Goal: Task Accomplishment & Management: Use online tool/utility

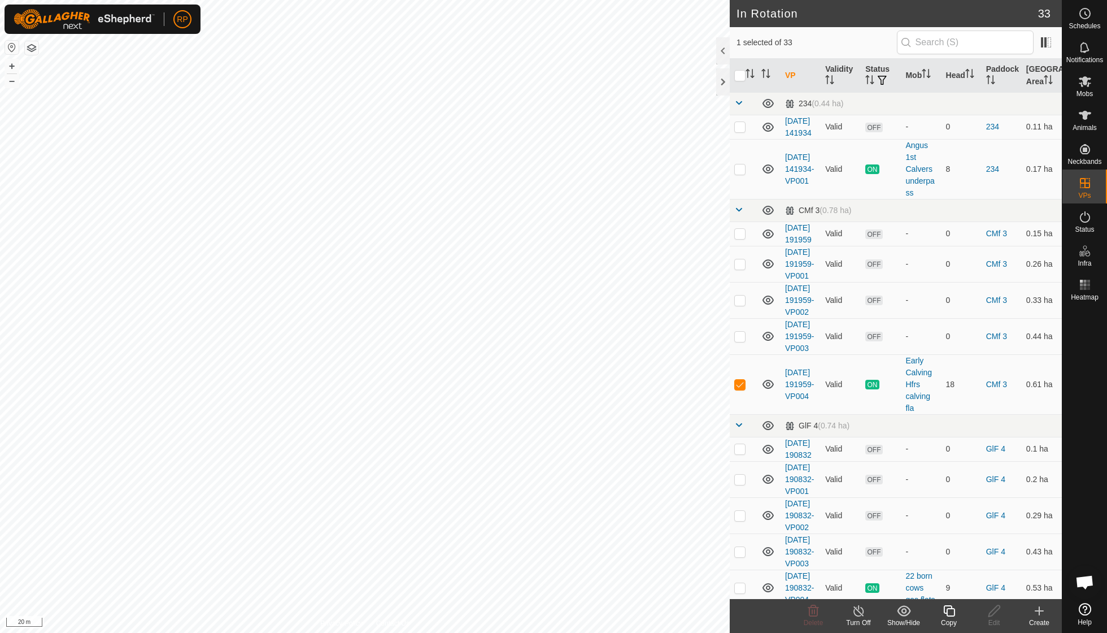
click at [949, 608] on icon at bounding box center [949, 611] width 14 height 14
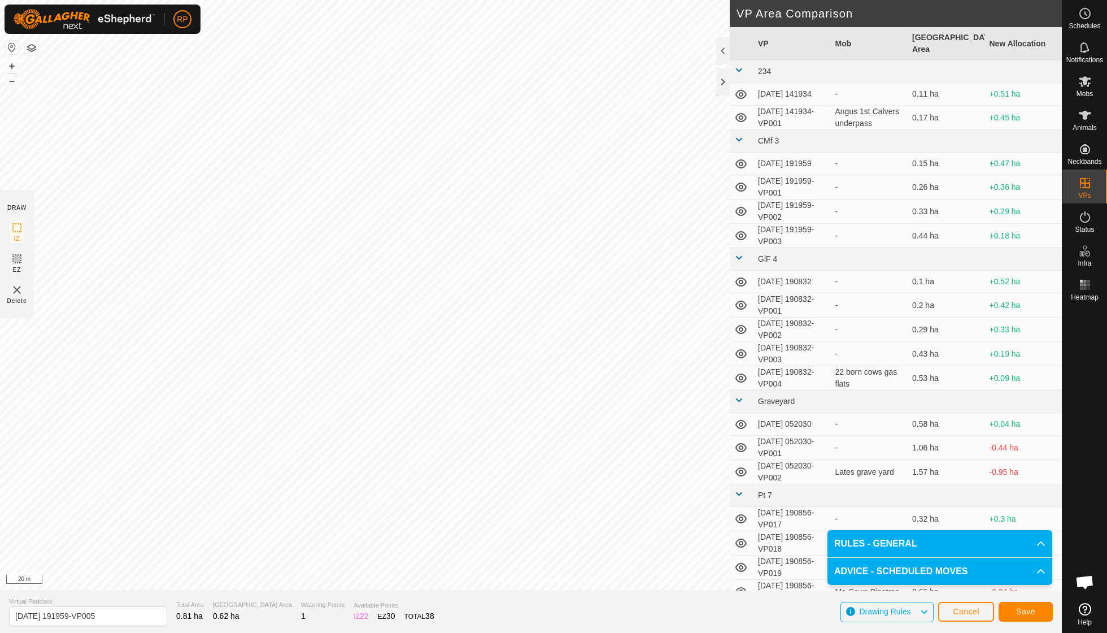
click at [1011, 612] on button "Save" at bounding box center [1026, 612] width 54 height 20
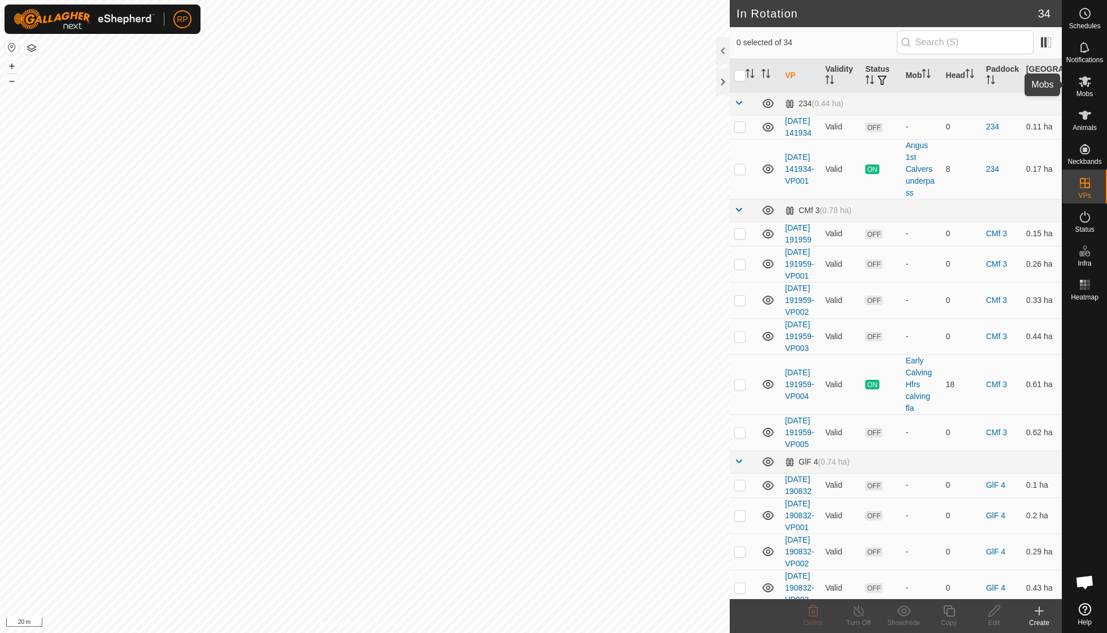
click at [1090, 89] on es-mob-svg-icon at bounding box center [1085, 81] width 20 height 18
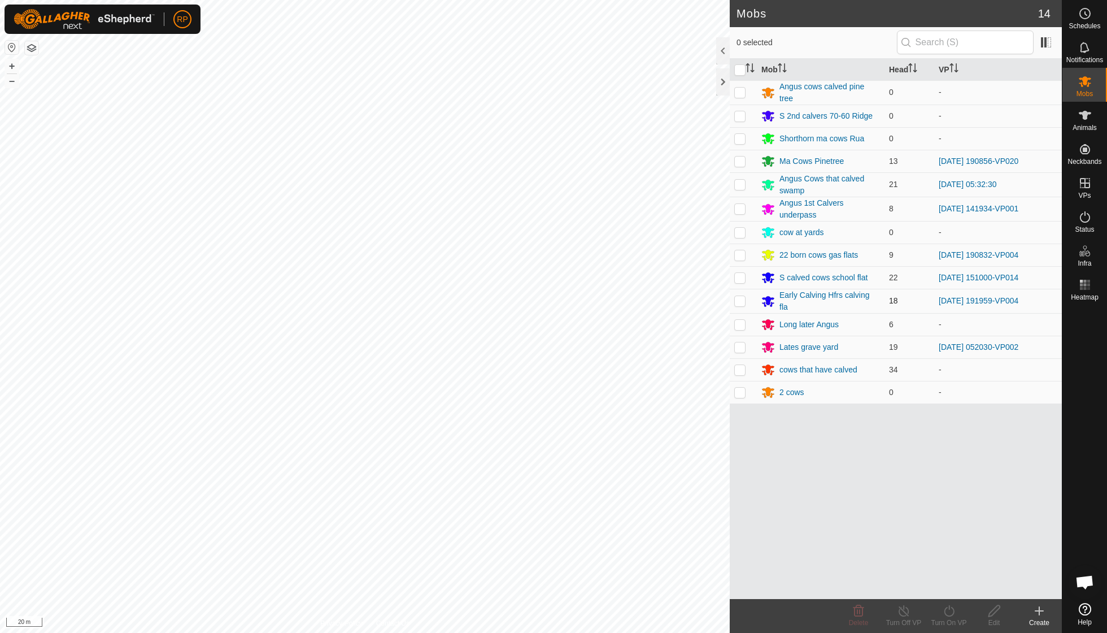
click at [740, 297] on p-checkbox at bounding box center [739, 300] width 11 height 9
checkbox input "true"
click at [949, 615] on icon at bounding box center [949, 611] width 14 height 14
click at [948, 593] on link "Now" at bounding box center [983, 585] width 112 height 23
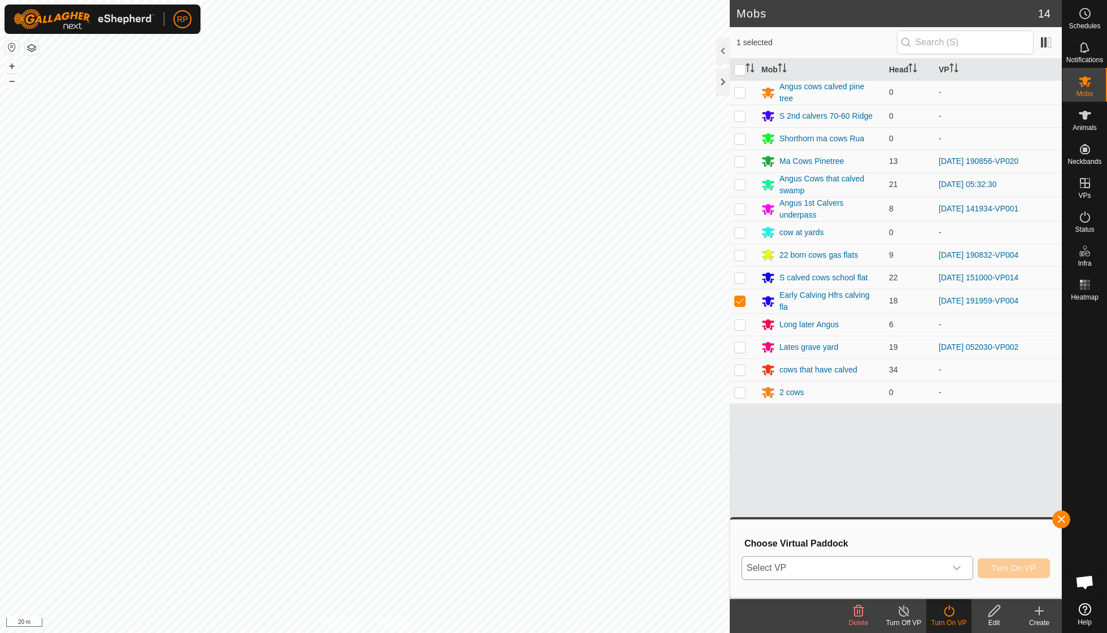
click at [957, 565] on icon "dropdown trigger" at bounding box center [956, 567] width 9 height 9
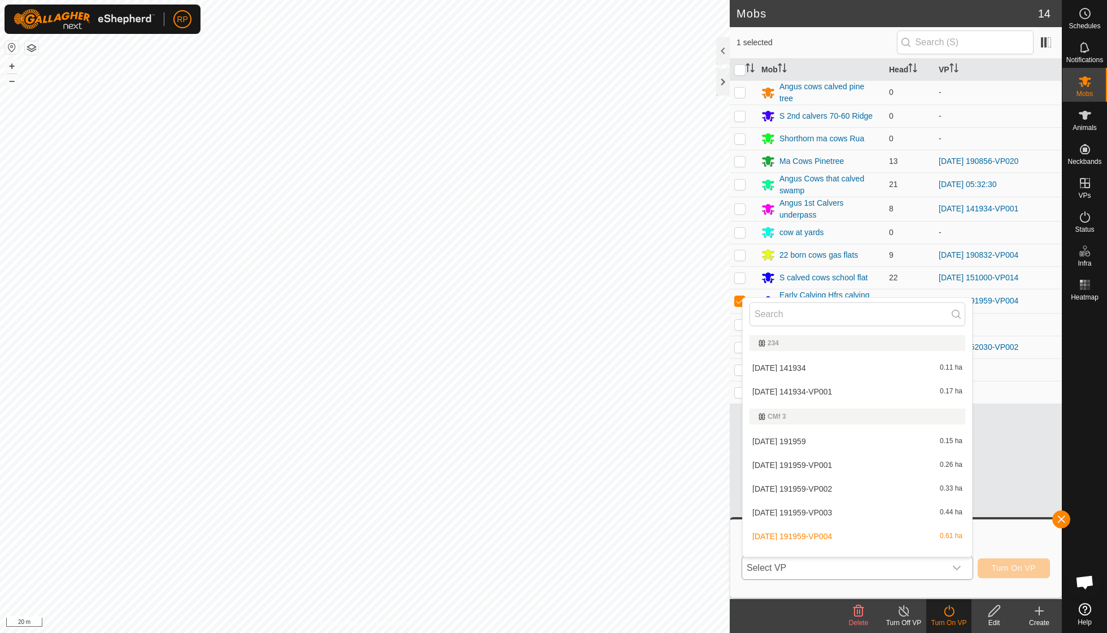
scroll to position [12, 0]
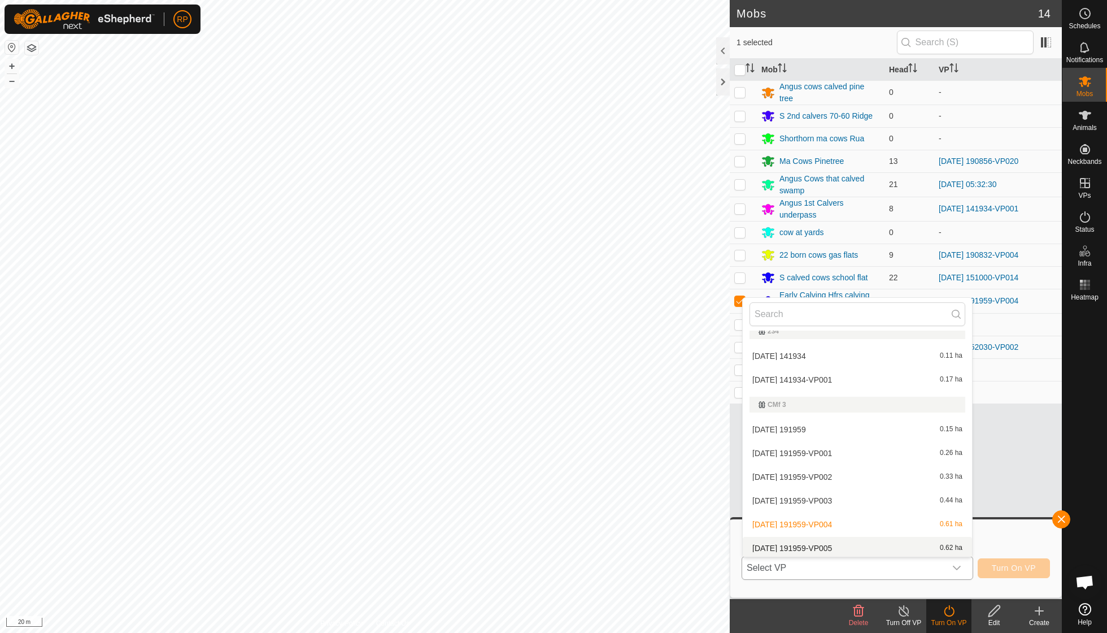
click at [843, 543] on li "[DATE] 191959-VP005 0.62 ha" at bounding box center [857, 548] width 229 height 23
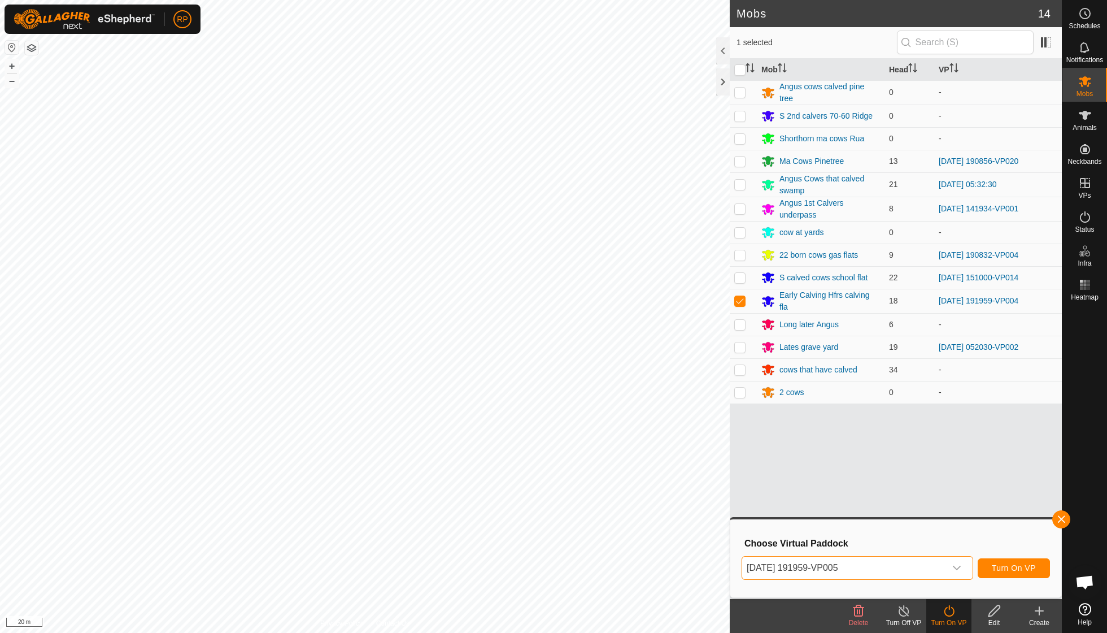
click at [1017, 560] on button "Turn On VP" at bounding box center [1014, 568] width 72 height 20
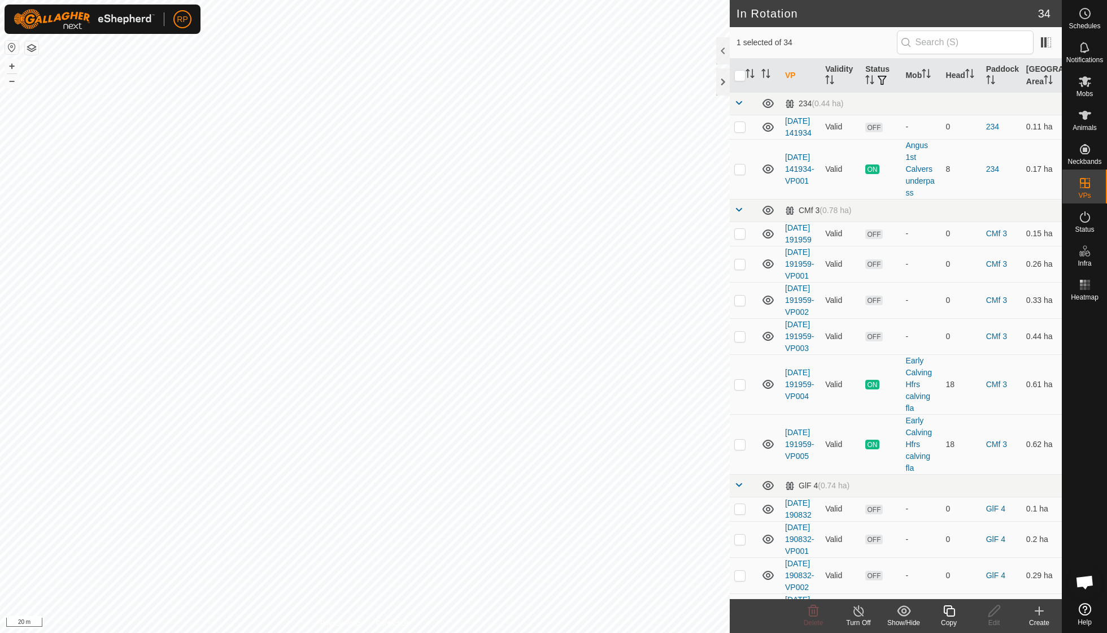
click at [954, 616] on icon at bounding box center [948, 610] width 11 height 11
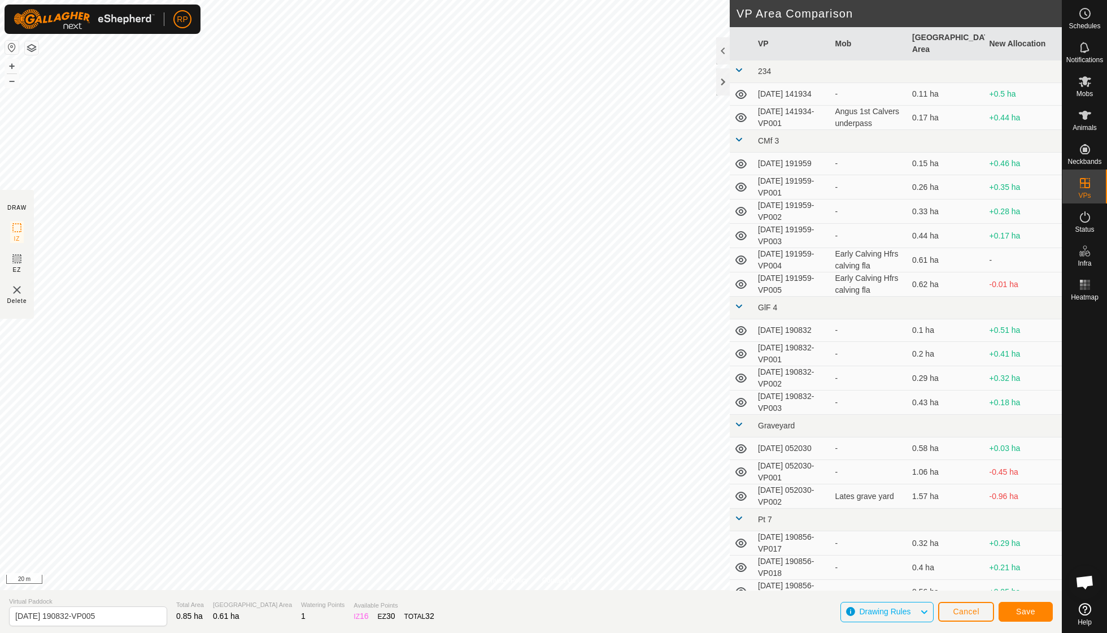
click at [1019, 611] on span "Save" at bounding box center [1025, 611] width 19 height 9
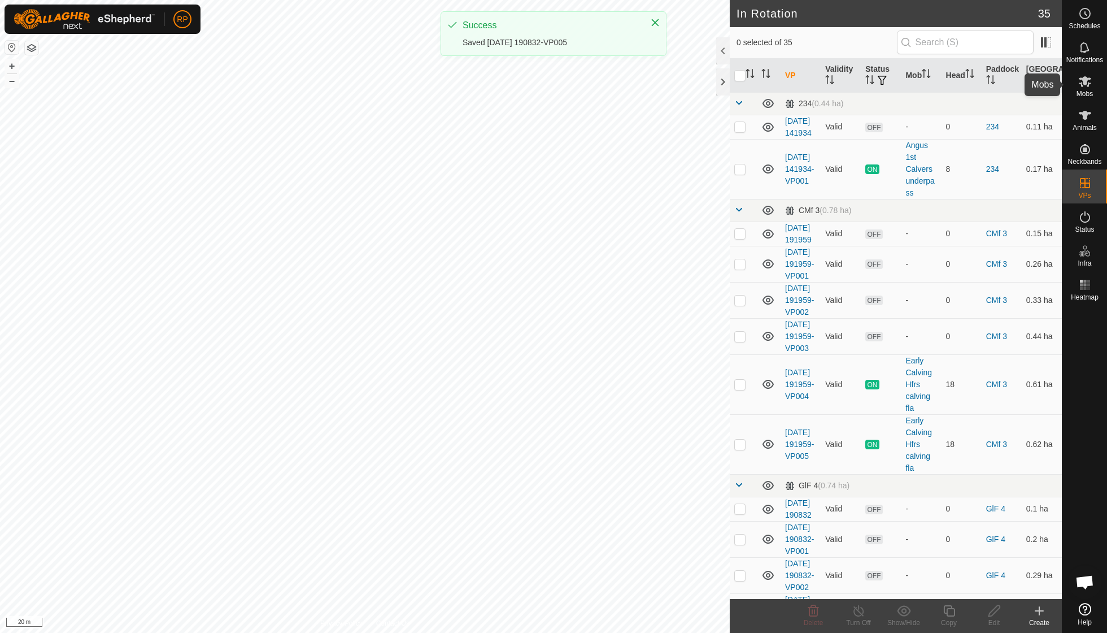
click at [1083, 90] on span "Mobs" at bounding box center [1085, 93] width 16 height 7
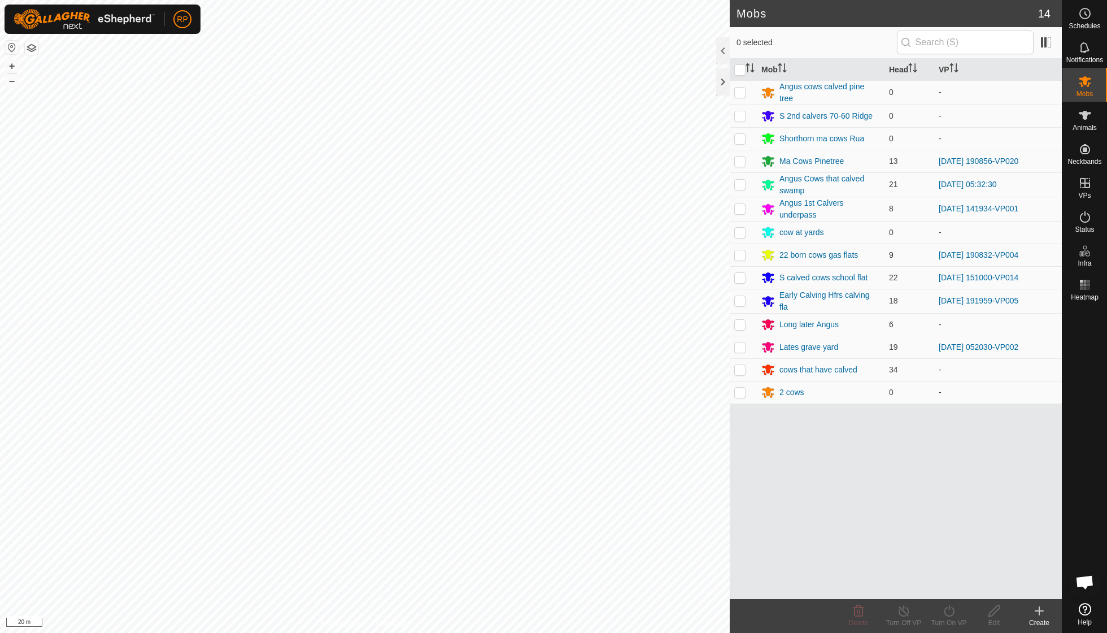
click at [739, 250] on p-checkbox at bounding box center [739, 254] width 11 height 9
checkbox input "true"
click at [954, 611] on icon at bounding box center [949, 610] width 10 height 11
click at [954, 578] on link "Now" at bounding box center [983, 585] width 112 height 23
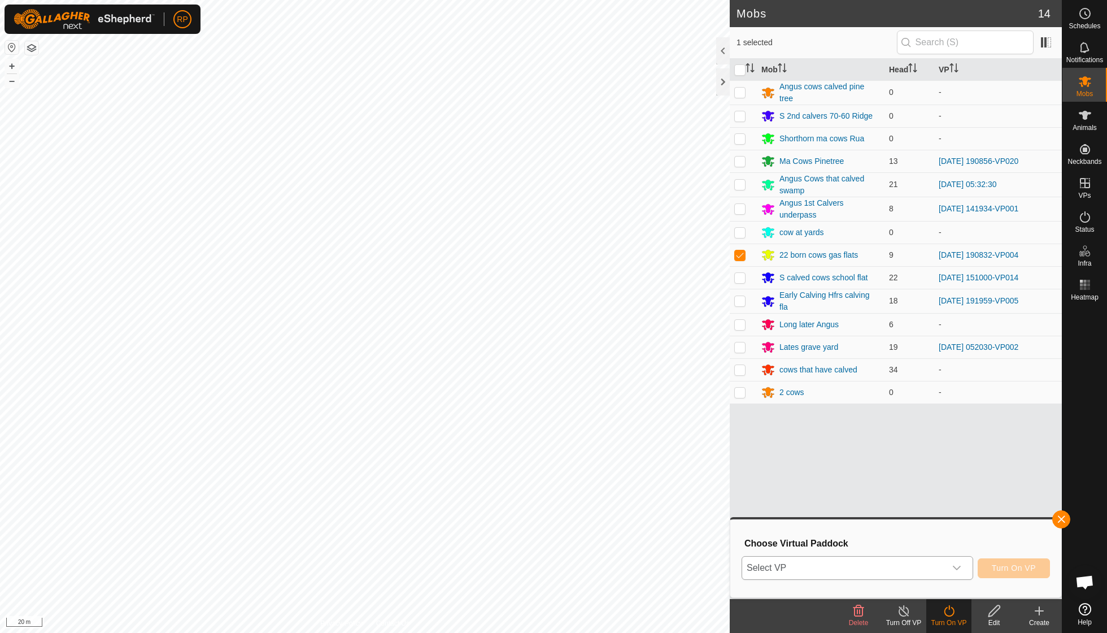
click at [959, 567] on icon "dropdown trigger" at bounding box center [956, 567] width 9 height 9
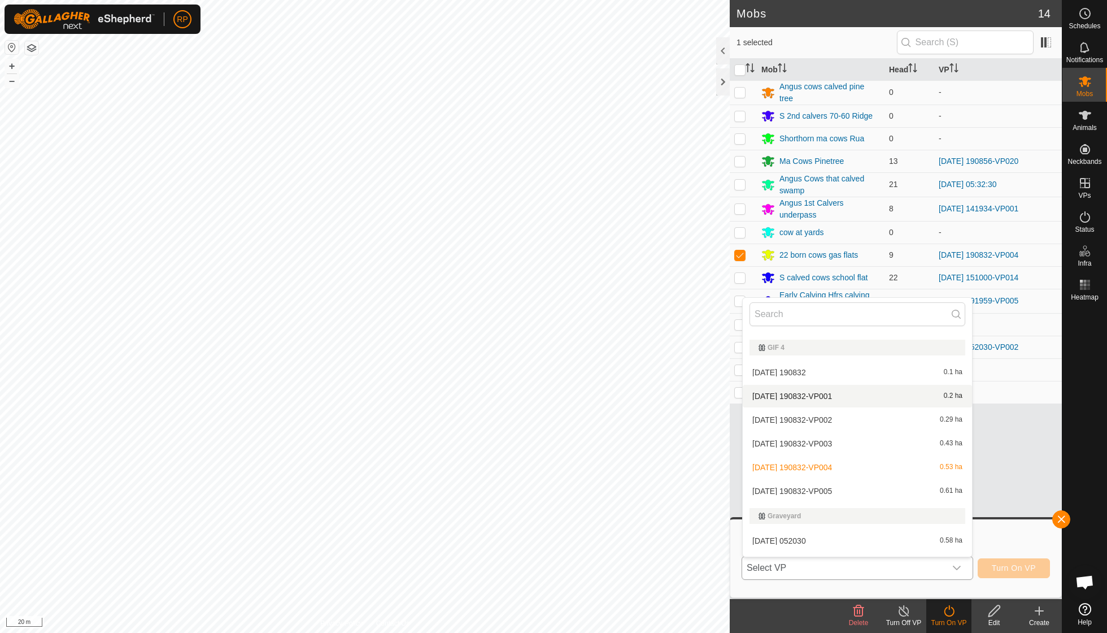
scroll to position [251, 0]
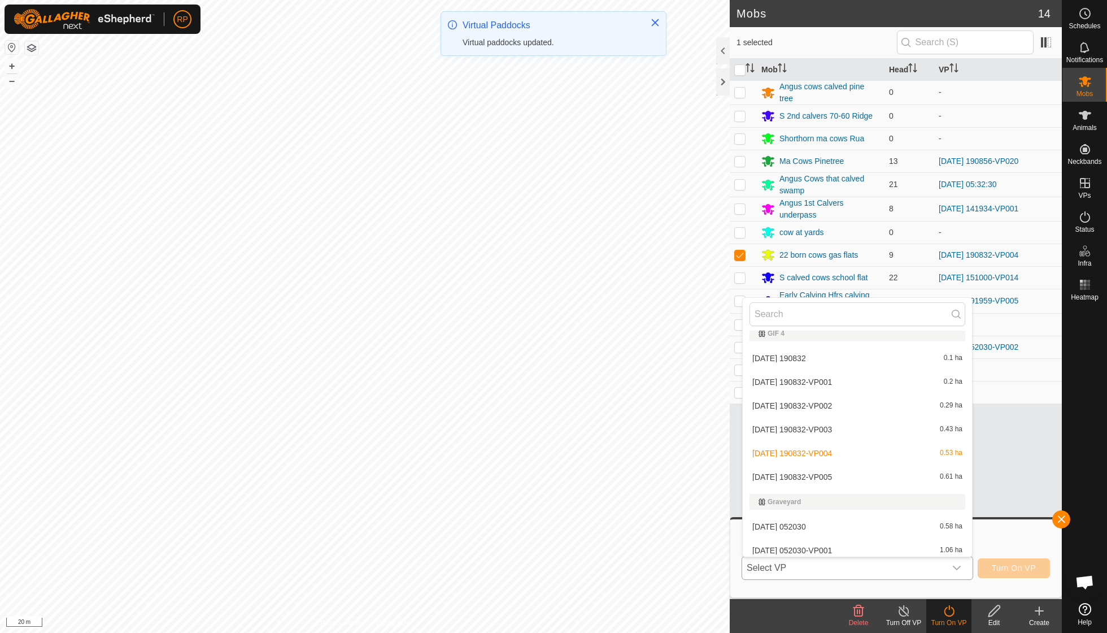
click at [846, 471] on li "[DATE] 190832-VP005 0.61 ha" at bounding box center [857, 476] width 229 height 23
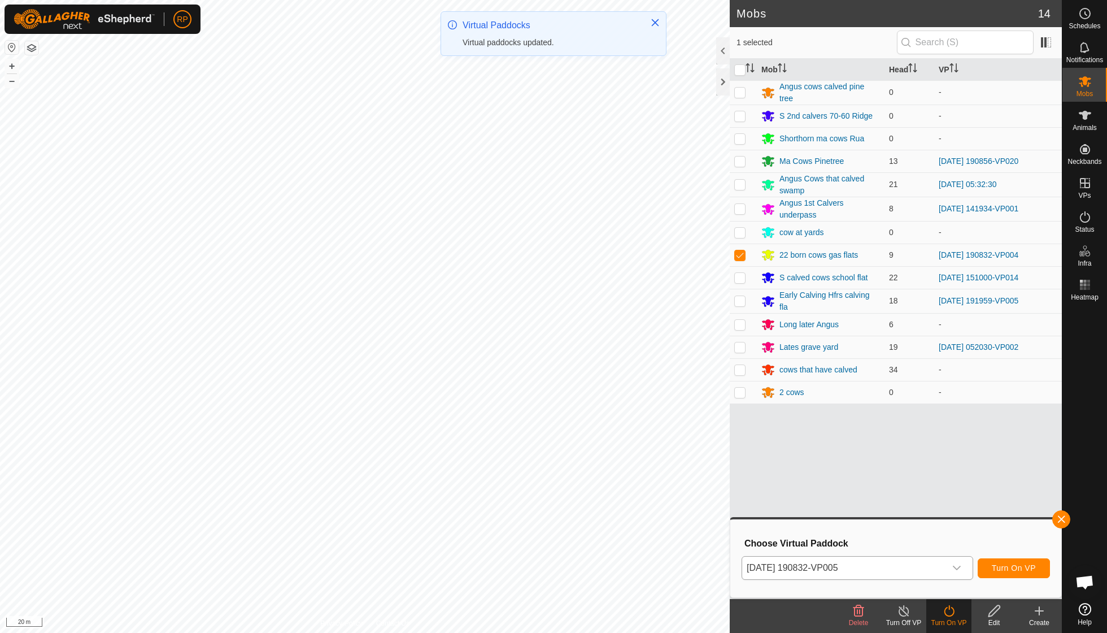
click at [1007, 568] on span "Turn On VP" at bounding box center [1014, 567] width 44 height 9
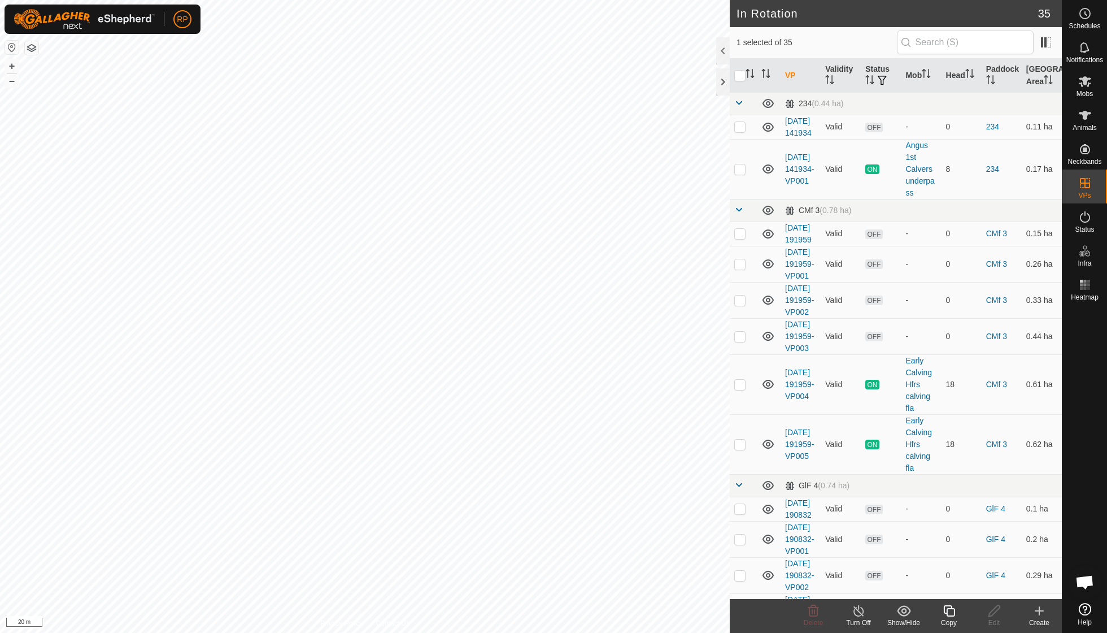
click at [947, 613] on icon at bounding box center [948, 610] width 11 height 11
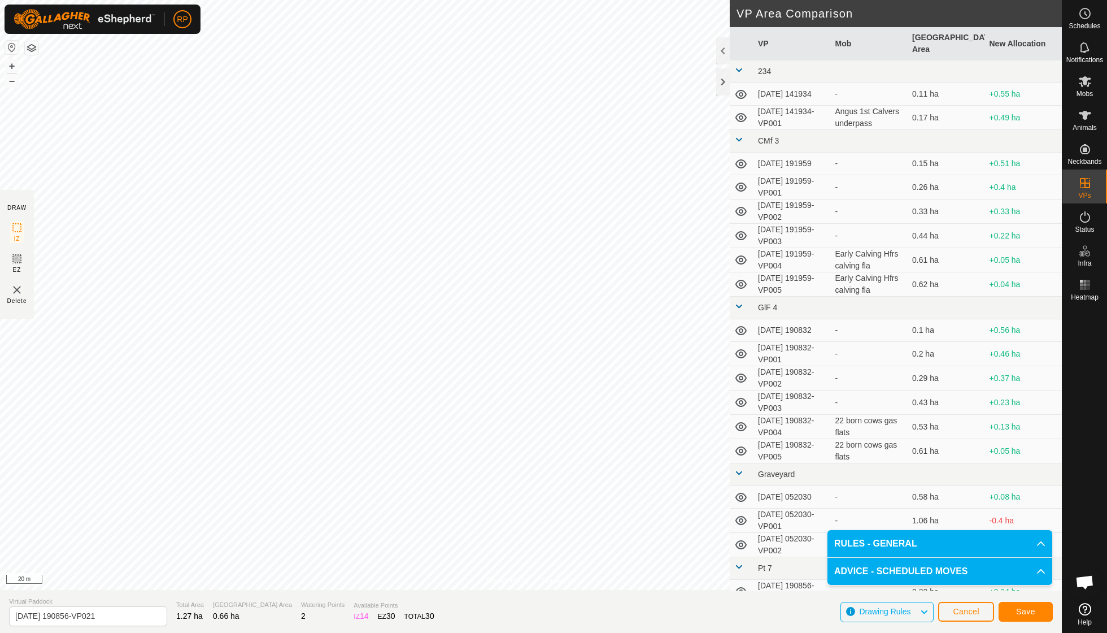
click at [1017, 617] on button "Save" at bounding box center [1026, 612] width 54 height 20
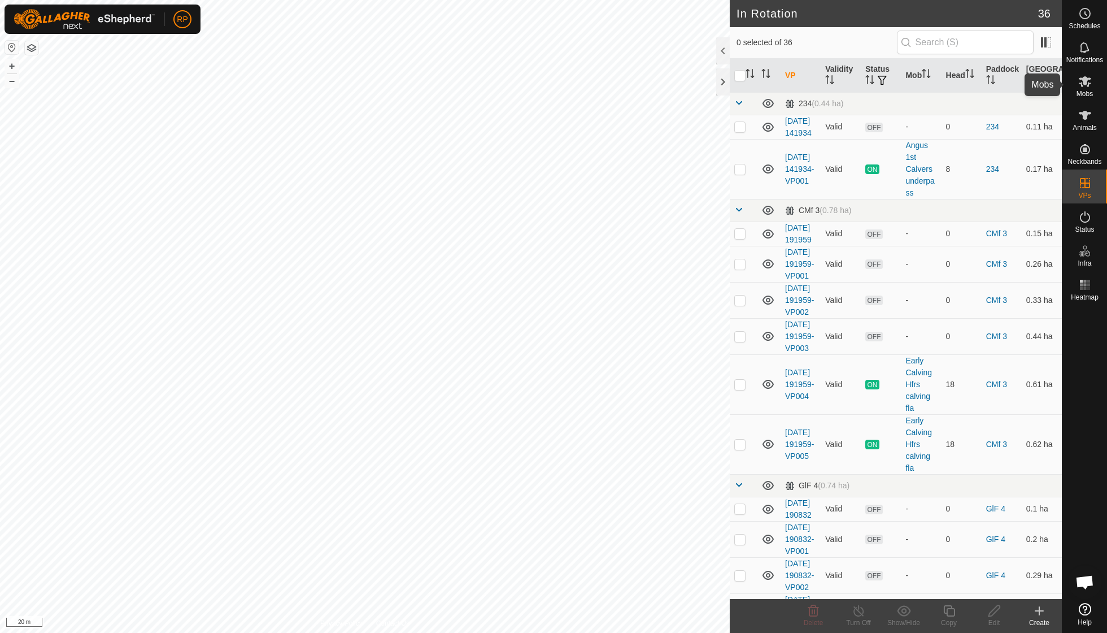
click at [1087, 93] on span "Mobs" at bounding box center [1085, 93] width 16 height 7
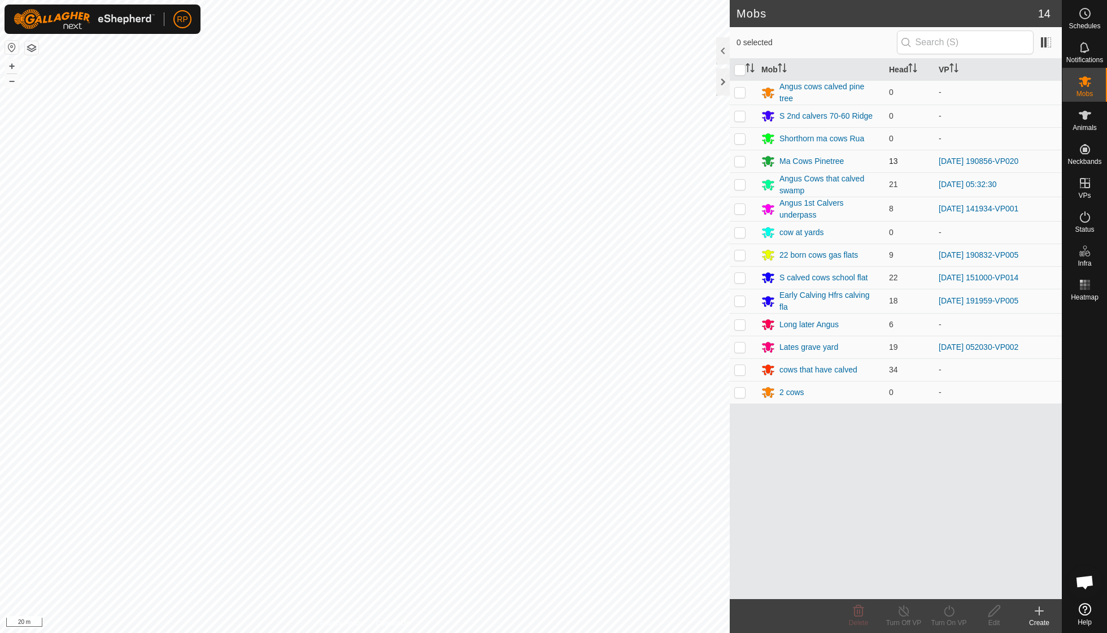
click at [741, 160] on p-checkbox at bounding box center [739, 160] width 11 height 9
checkbox input "true"
click at [943, 608] on icon at bounding box center [949, 611] width 14 height 14
click at [947, 587] on link "Now" at bounding box center [983, 585] width 112 height 23
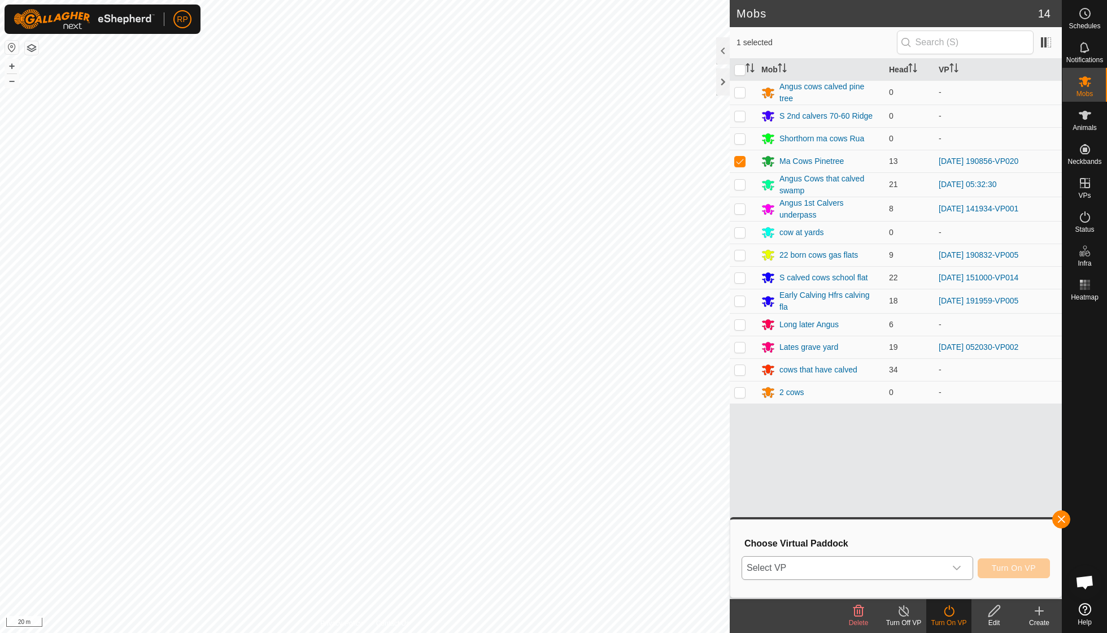
click at [957, 572] on icon "dropdown trigger" at bounding box center [956, 567] width 9 height 9
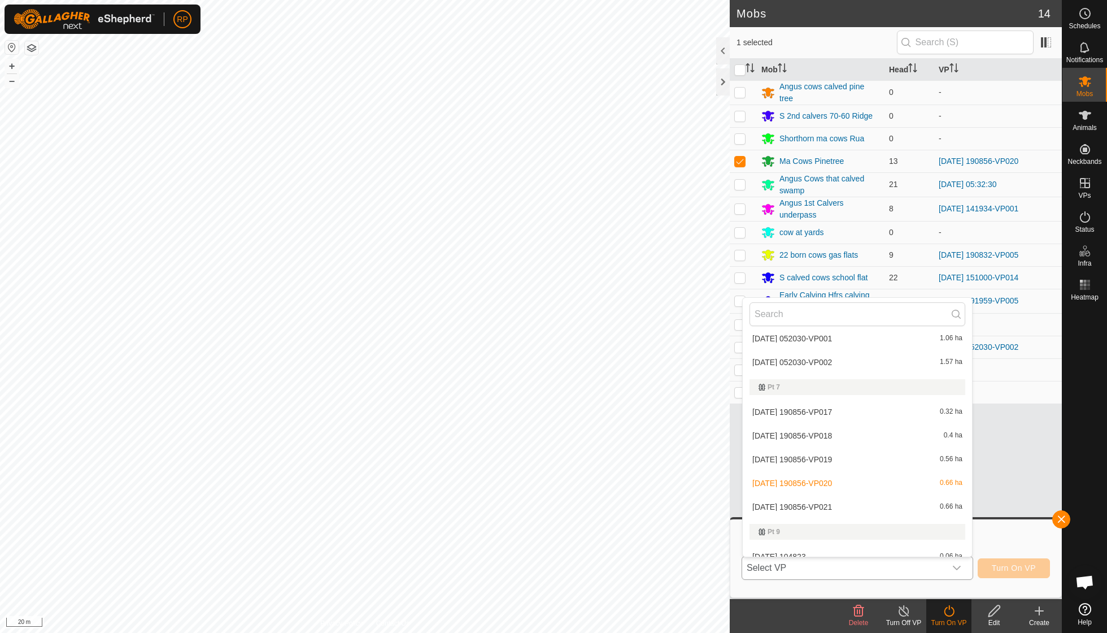
scroll to position [469, 0]
click at [843, 490] on li "[DATE] 190856-VP021 0.66 ha" at bounding box center [857, 501] width 229 height 23
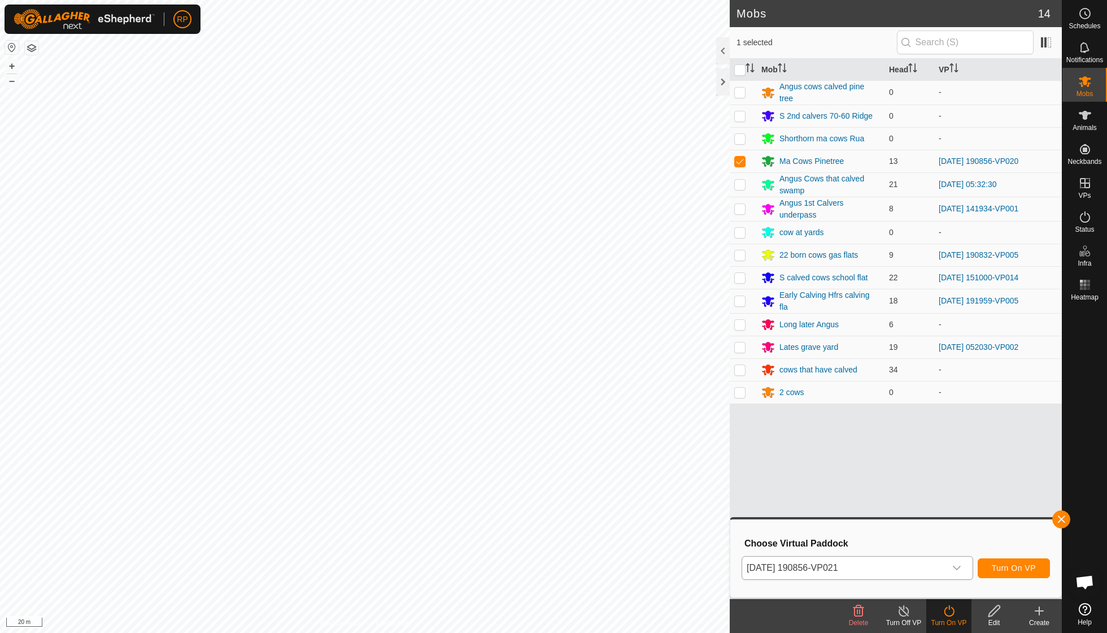
click at [1008, 571] on span "Turn On VP" at bounding box center [1014, 567] width 44 height 9
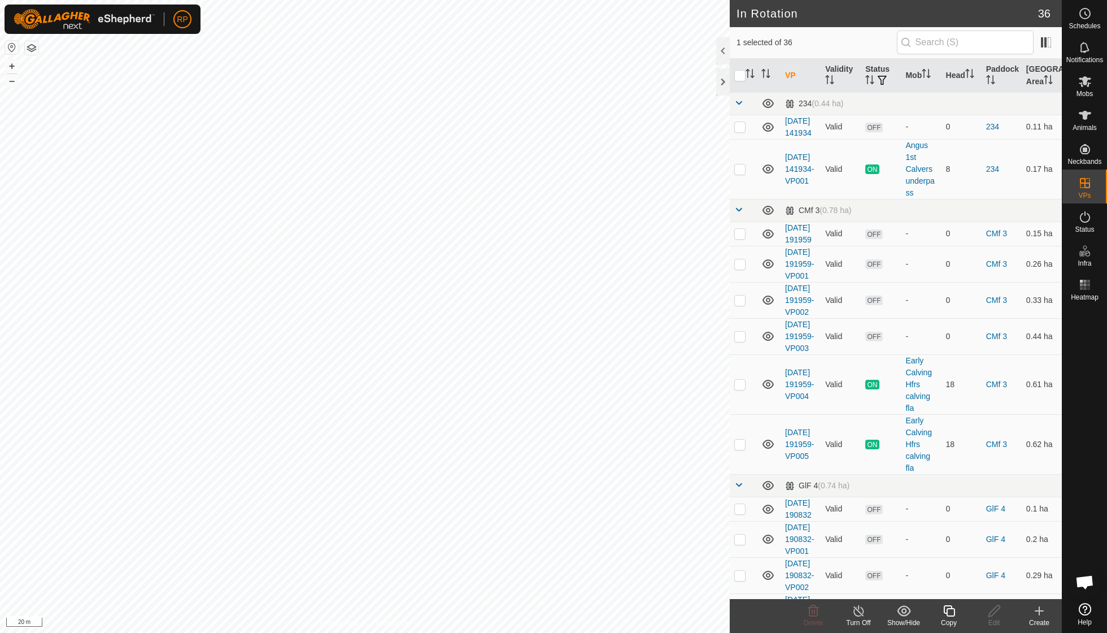
click at [954, 615] on icon at bounding box center [949, 611] width 14 height 14
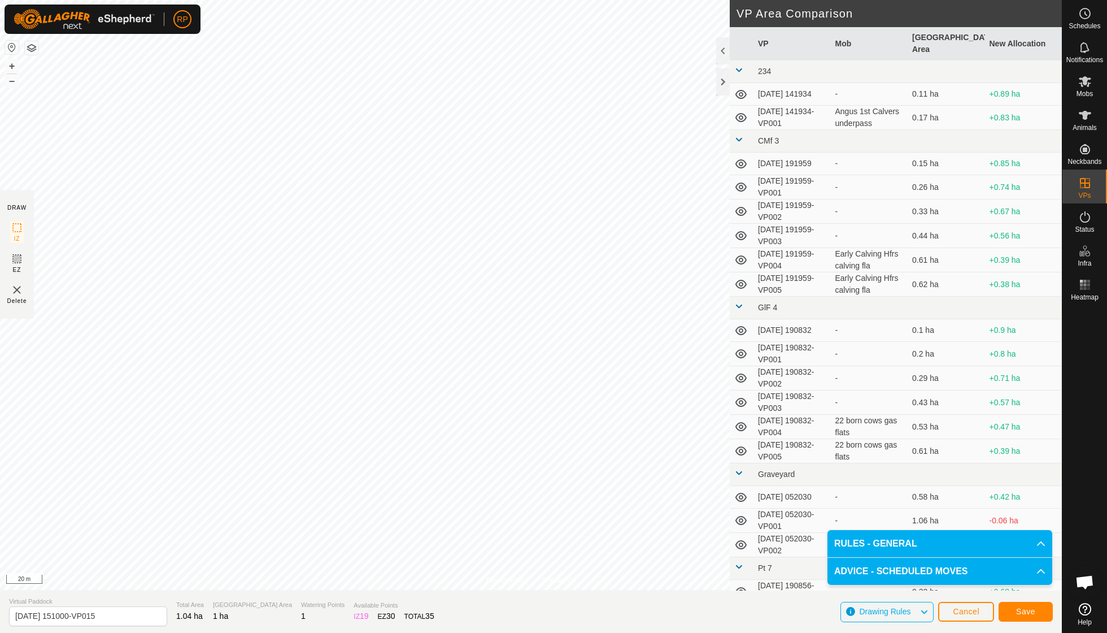
click at [1022, 613] on span "Save" at bounding box center [1025, 611] width 19 height 9
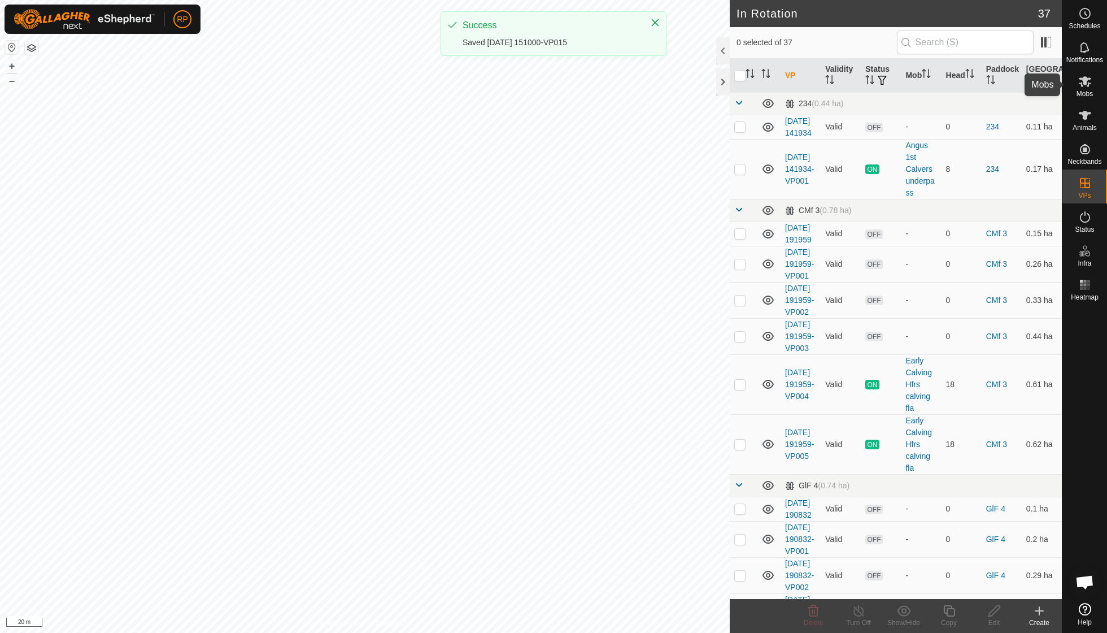
click at [1090, 87] on icon at bounding box center [1085, 82] width 14 height 14
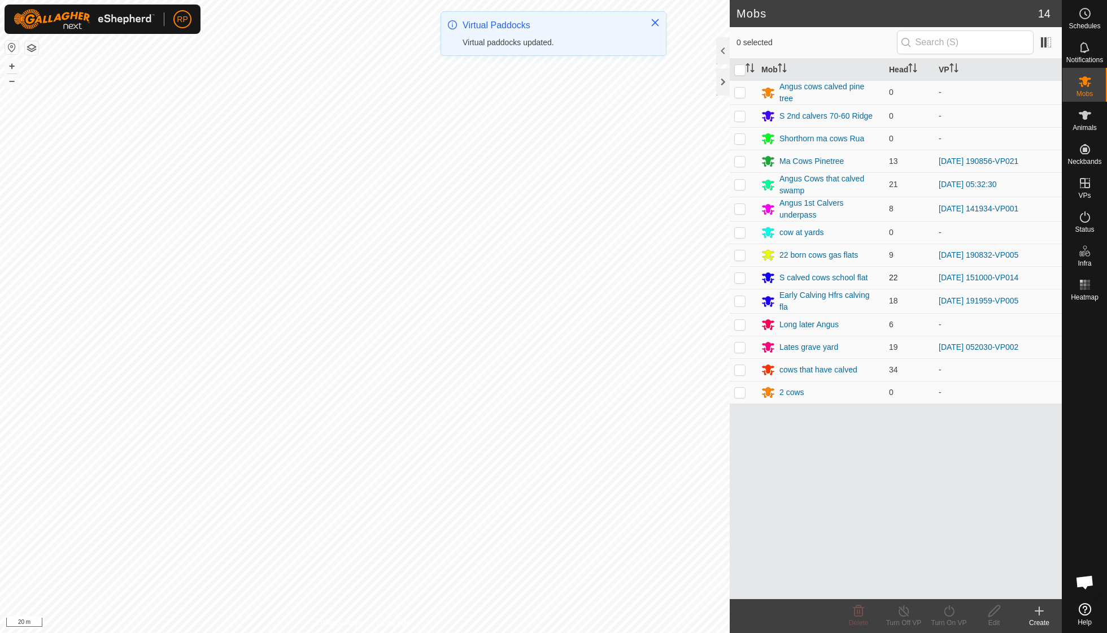
click at [739, 274] on p-checkbox at bounding box center [739, 277] width 11 height 9
checkbox input "true"
click at [951, 612] on icon at bounding box center [949, 611] width 14 height 14
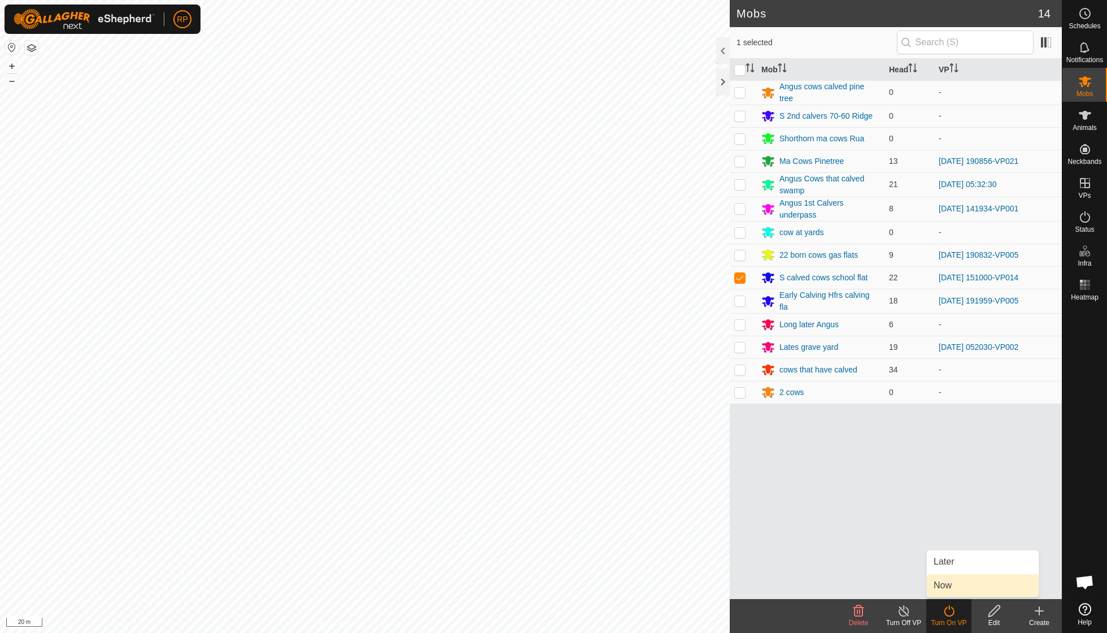
click at [951, 588] on link "Now" at bounding box center [983, 585] width 112 height 23
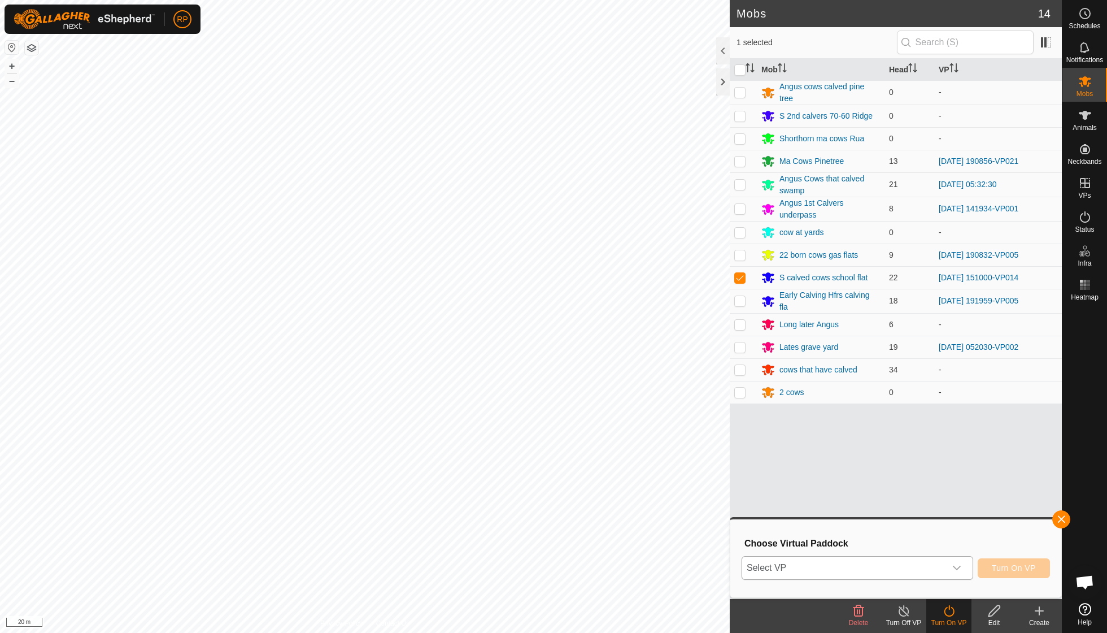
click at [957, 563] on icon "dropdown trigger" at bounding box center [956, 567] width 9 height 9
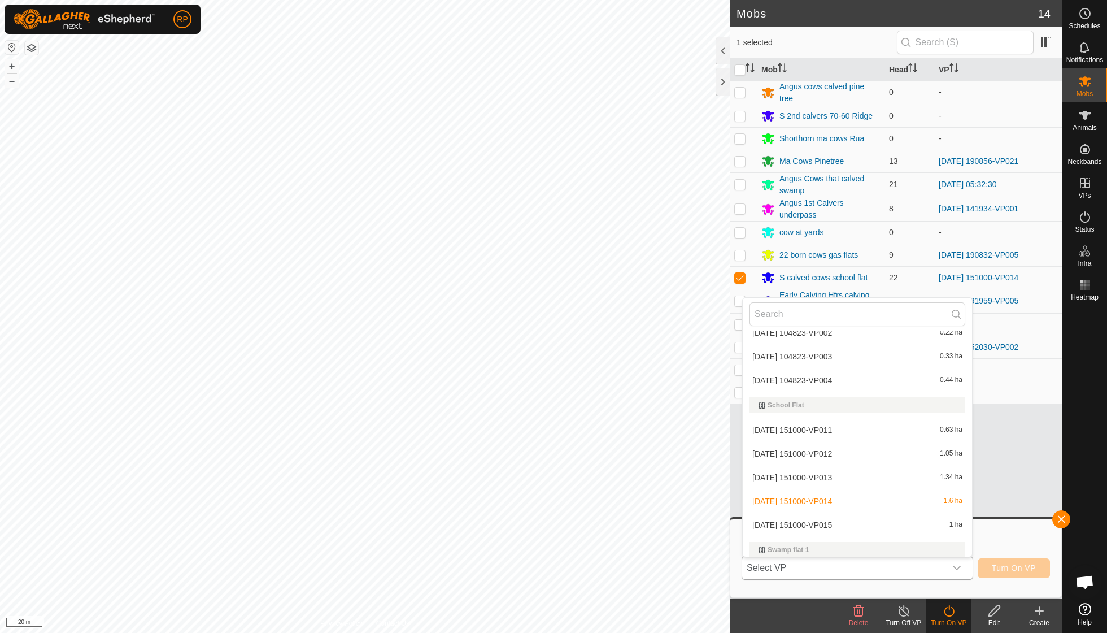
scroll to position [733, 0]
click at [841, 515] on li "[DATE] 151000-VP015 1 ha" at bounding box center [857, 526] width 229 height 23
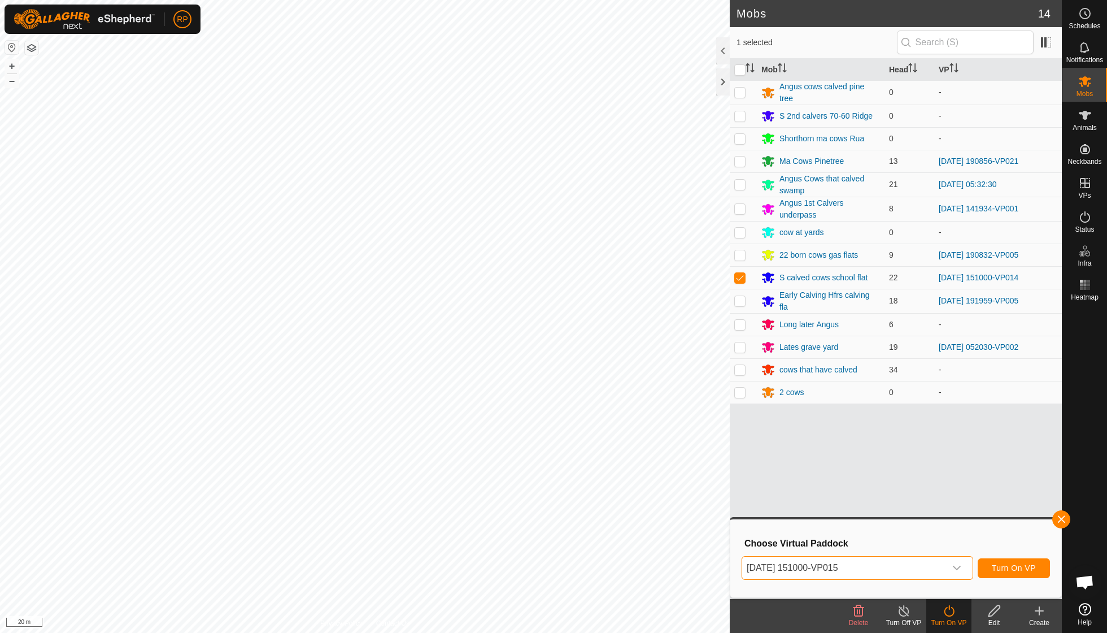
click at [999, 566] on span "Turn On VP" at bounding box center [1014, 567] width 44 height 9
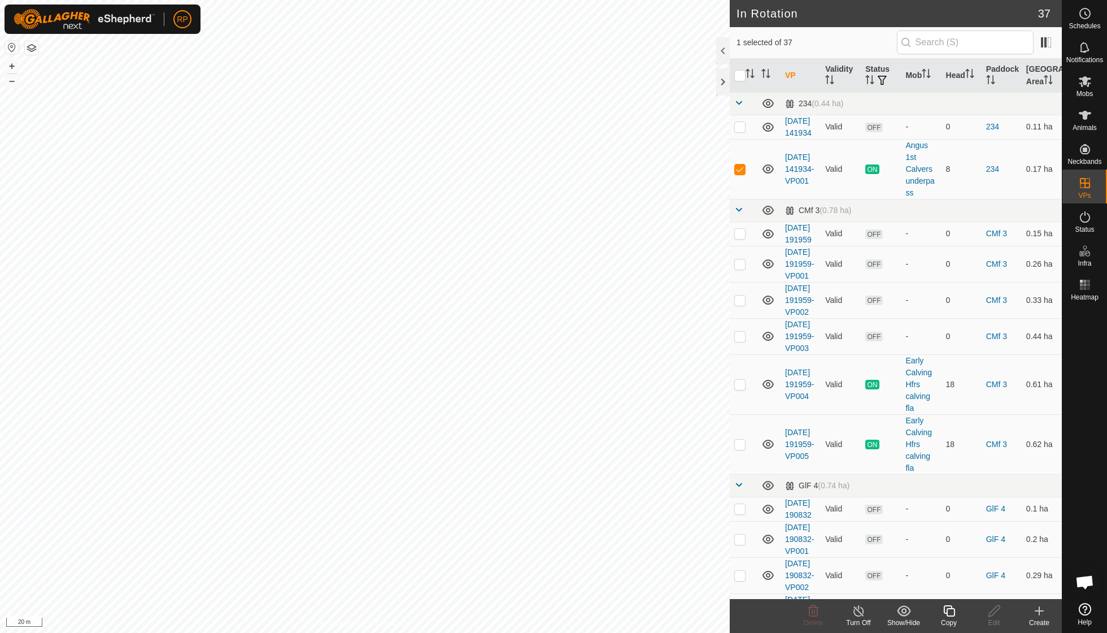
click at [952, 612] on icon at bounding box center [949, 611] width 14 height 14
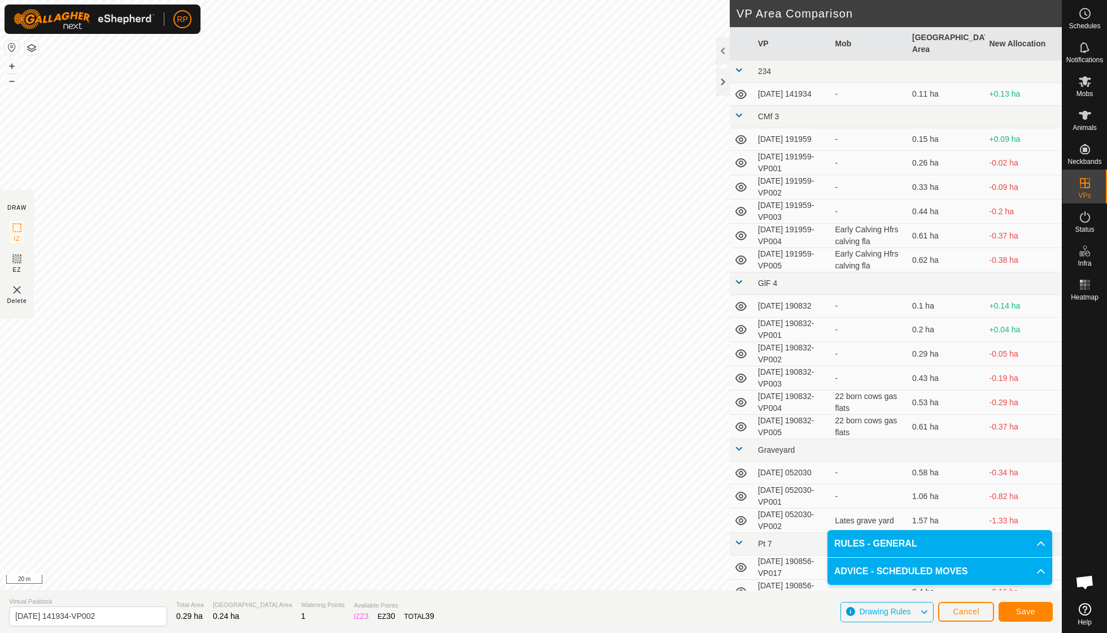
click at [1026, 617] on button "Save" at bounding box center [1026, 612] width 54 height 20
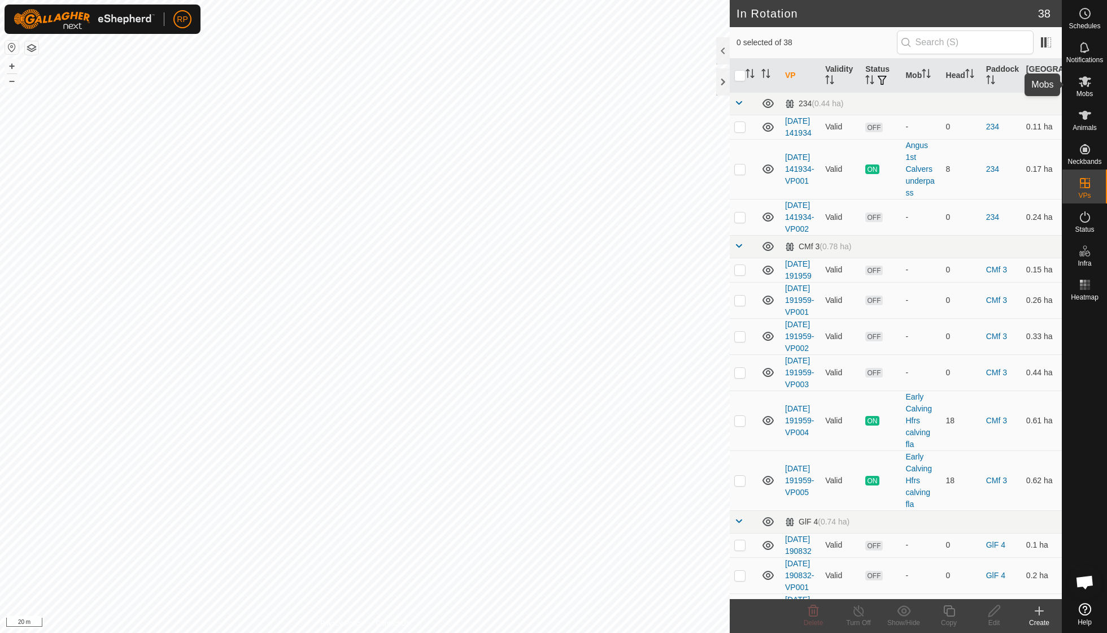
click at [1085, 88] on es-mob-svg-icon at bounding box center [1085, 81] width 20 height 18
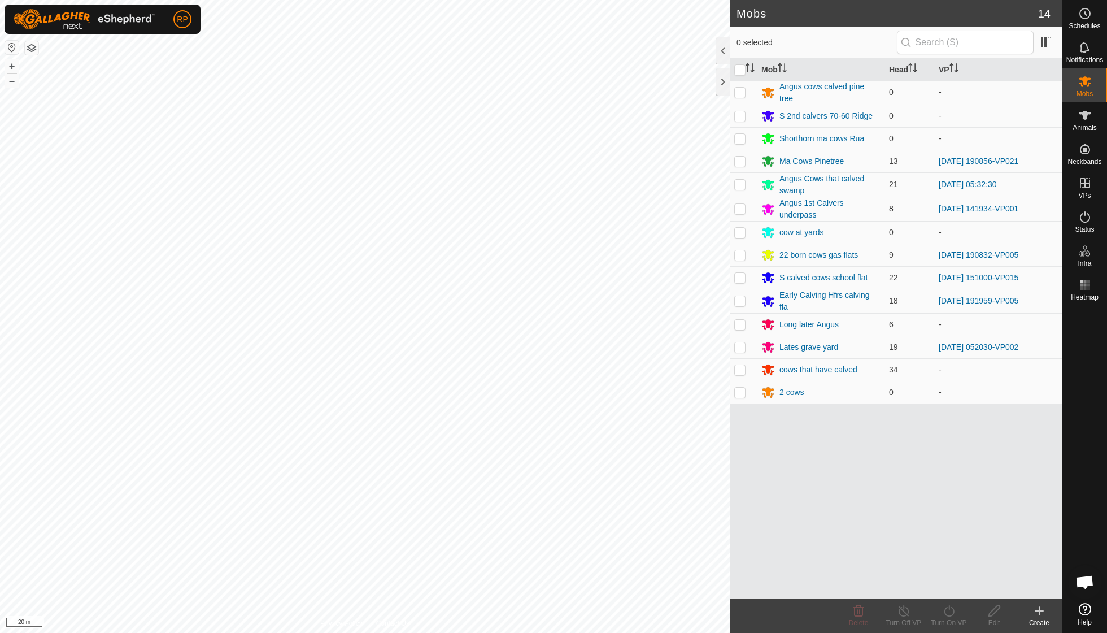
click at [739, 208] on p-checkbox at bounding box center [739, 208] width 11 height 9
checkbox input "true"
click at [949, 611] on icon at bounding box center [949, 611] width 14 height 14
click at [948, 590] on link "Now" at bounding box center [983, 585] width 112 height 23
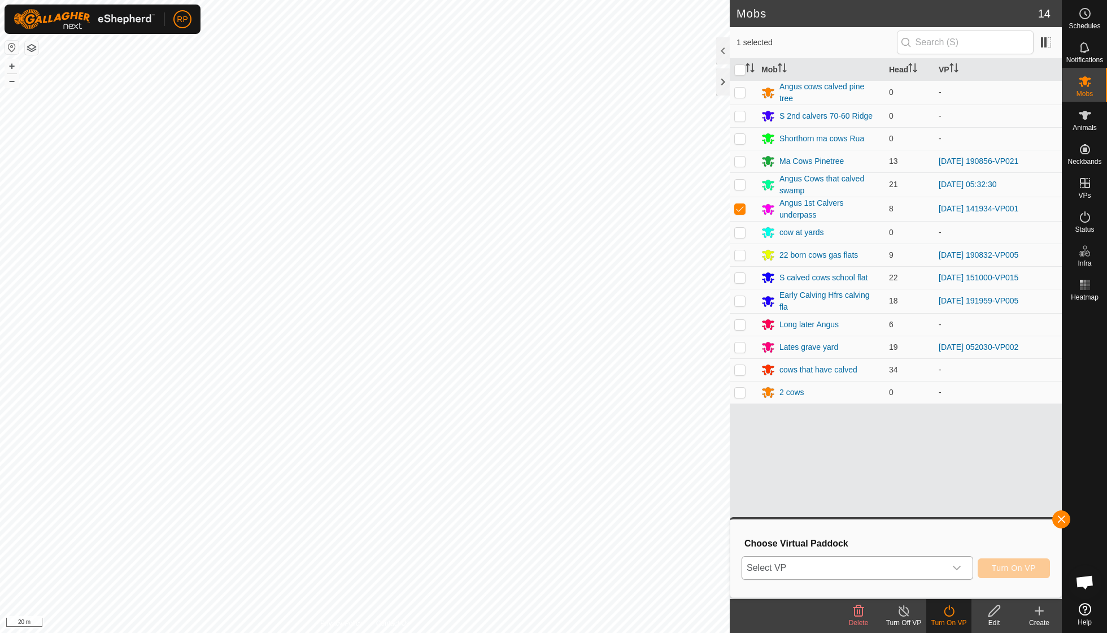
click at [959, 570] on icon "dropdown trigger" at bounding box center [956, 567] width 9 height 9
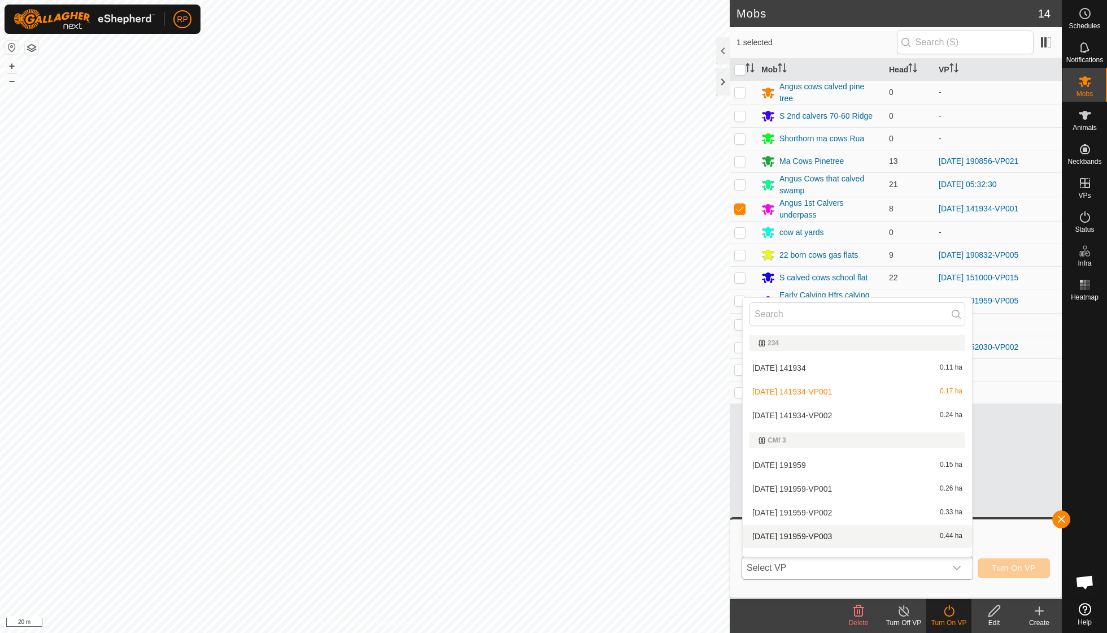
scroll to position [12, 0]
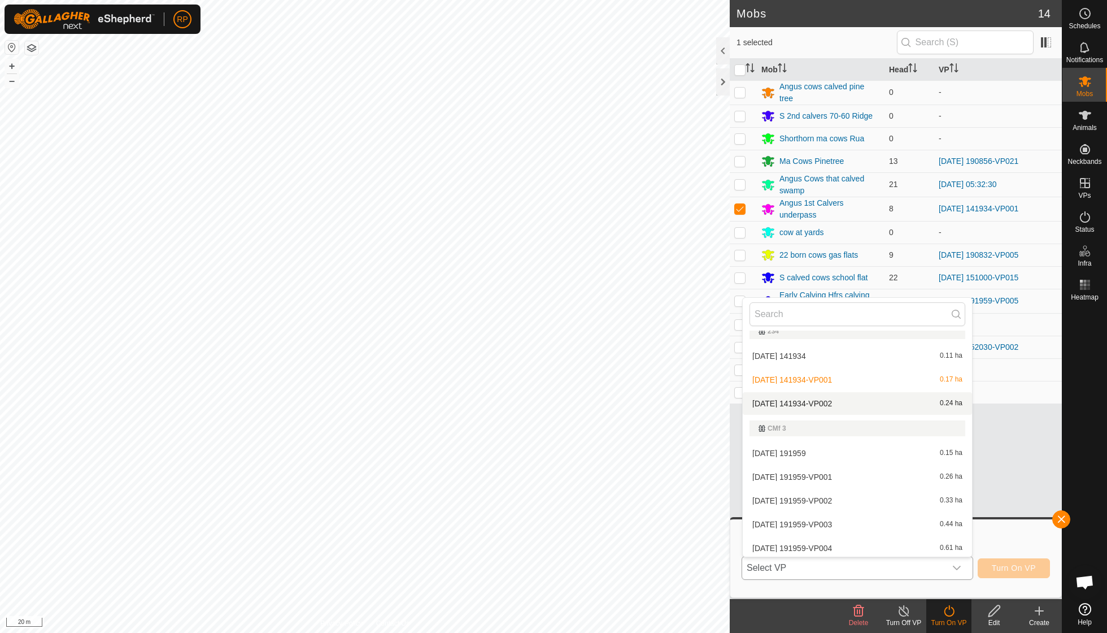
click at [842, 405] on li "[DATE] 141934-VP002 0.24 ha" at bounding box center [857, 403] width 229 height 23
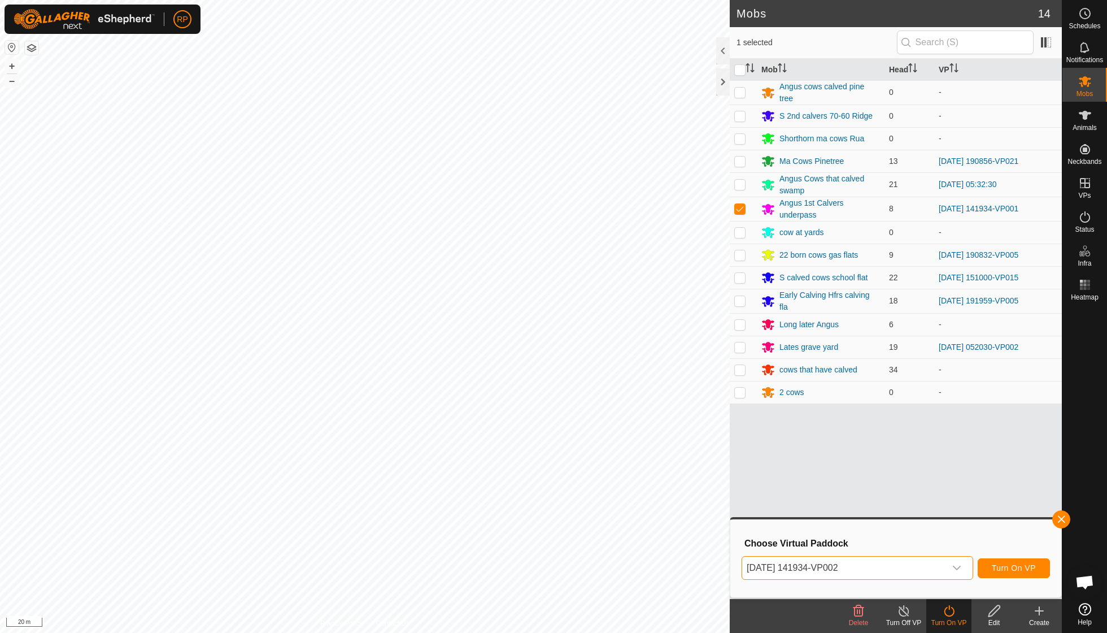
click at [999, 567] on span "Turn On VP" at bounding box center [1014, 567] width 44 height 9
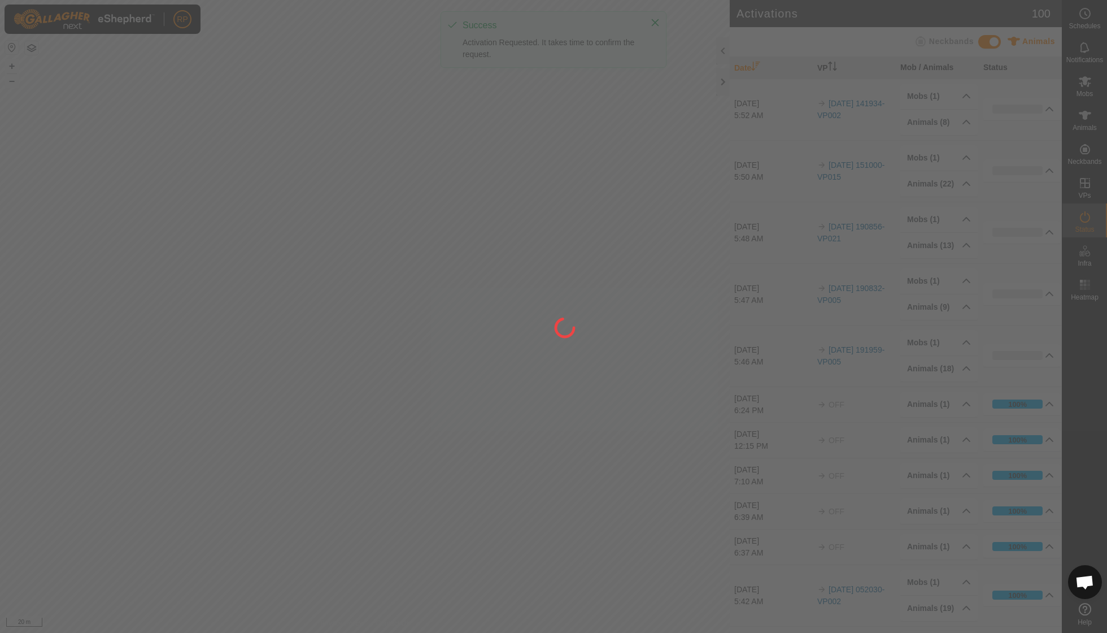
drag, startPoint x: 665, startPoint y: 285, endPoint x: 521, endPoint y: 349, distance: 157.8
click at [521, 349] on div at bounding box center [553, 316] width 1107 height 633
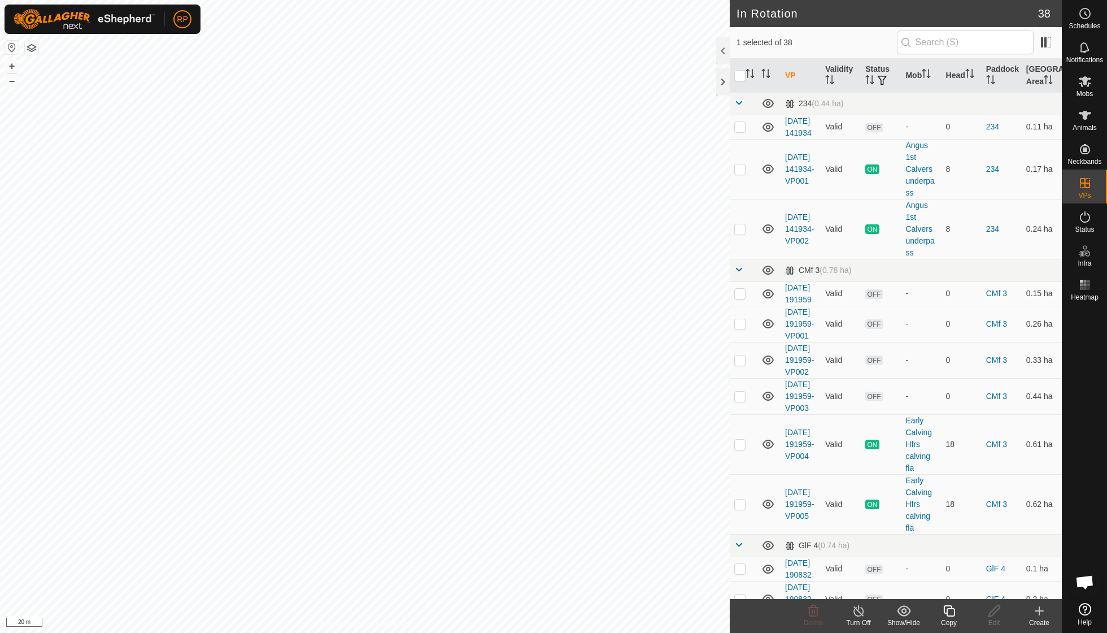
click at [943, 609] on icon at bounding box center [949, 611] width 14 height 14
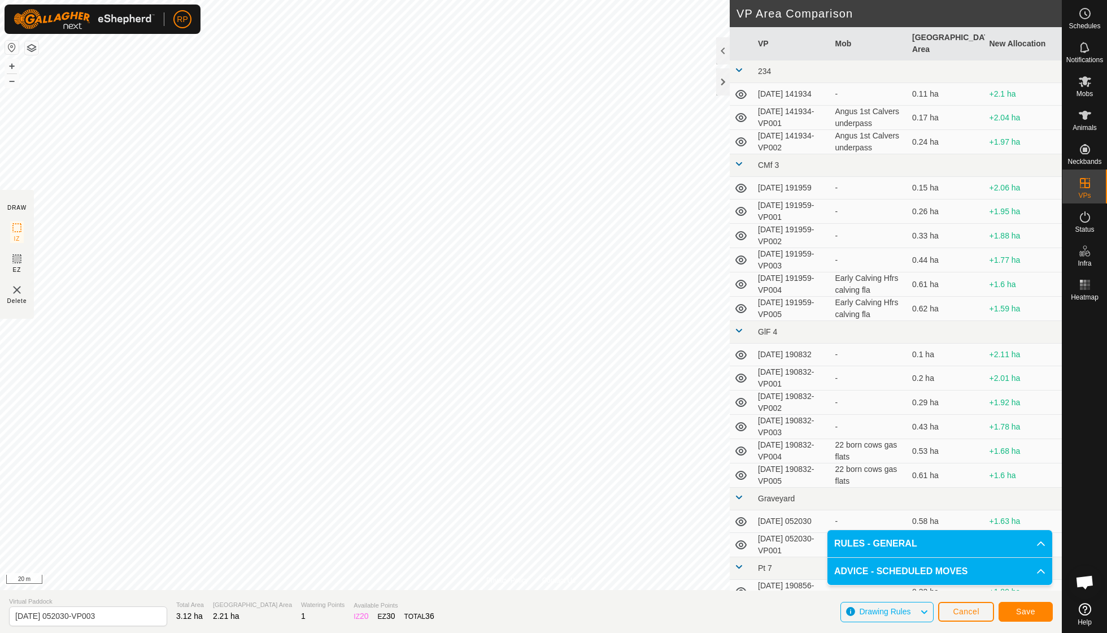
click at [1019, 615] on span "Save" at bounding box center [1025, 611] width 19 height 9
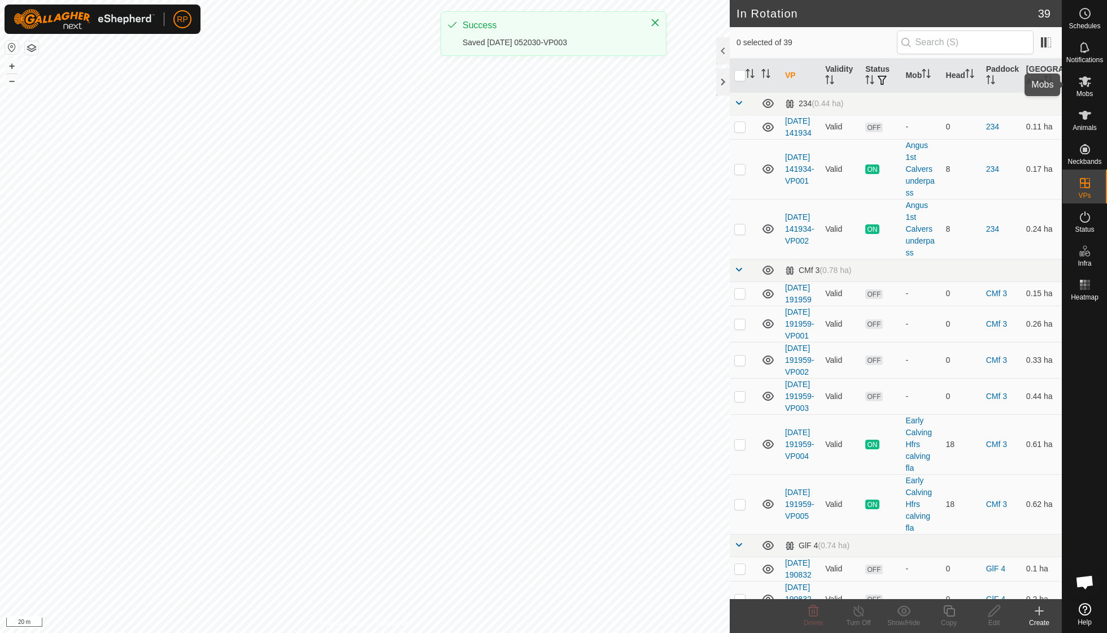
click at [1078, 92] on span "Mobs" at bounding box center [1085, 93] width 16 height 7
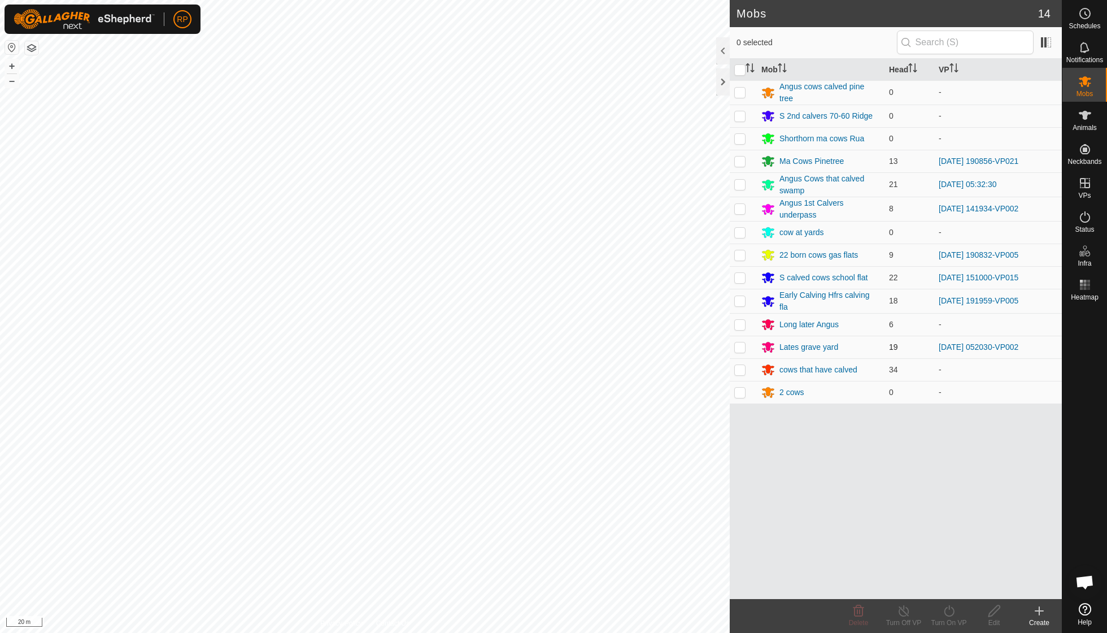
click at [740, 342] on p-checkbox at bounding box center [739, 346] width 11 height 9
checkbox input "true"
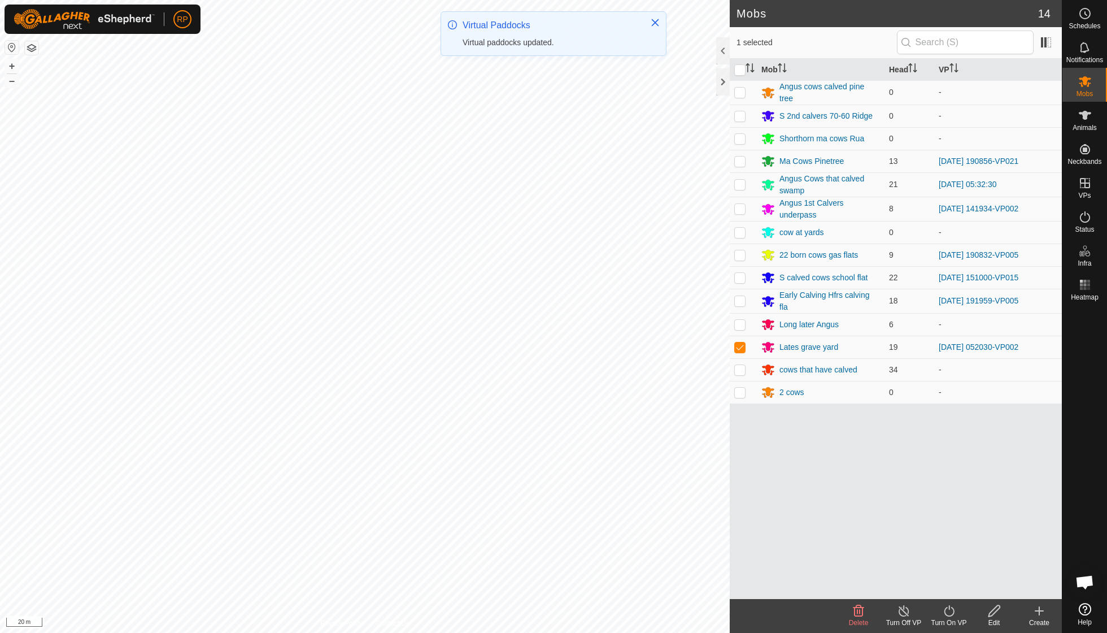
click at [950, 616] on icon at bounding box center [949, 610] width 10 height 11
click at [949, 579] on link "Now" at bounding box center [983, 585] width 112 height 23
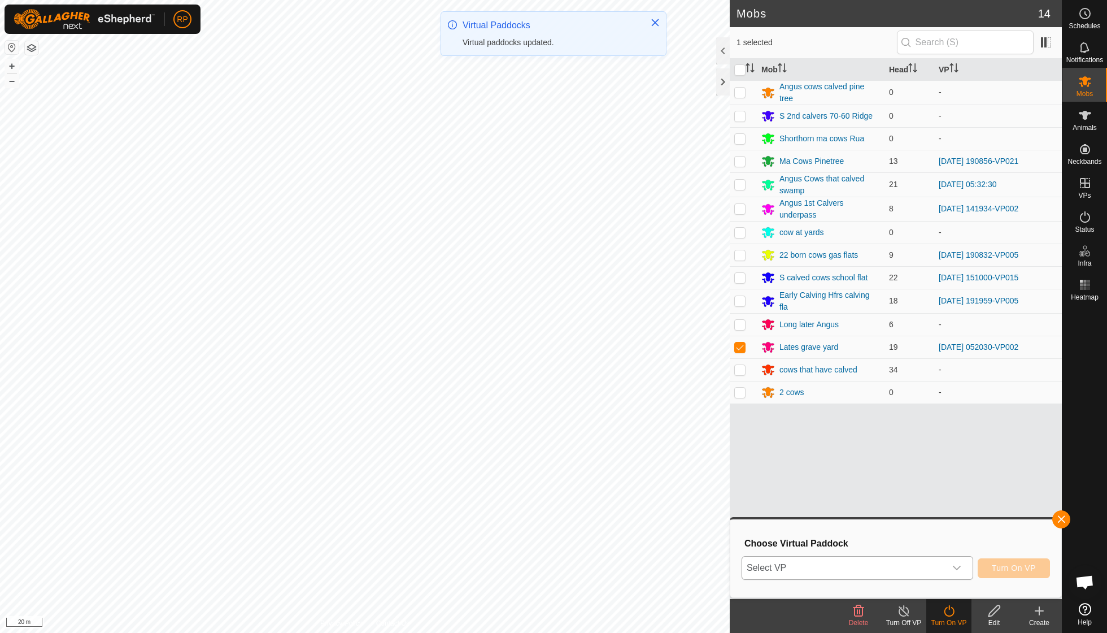
click at [958, 565] on icon "dropdown trigger" at bounding box center [956, 567] width 9 height 9
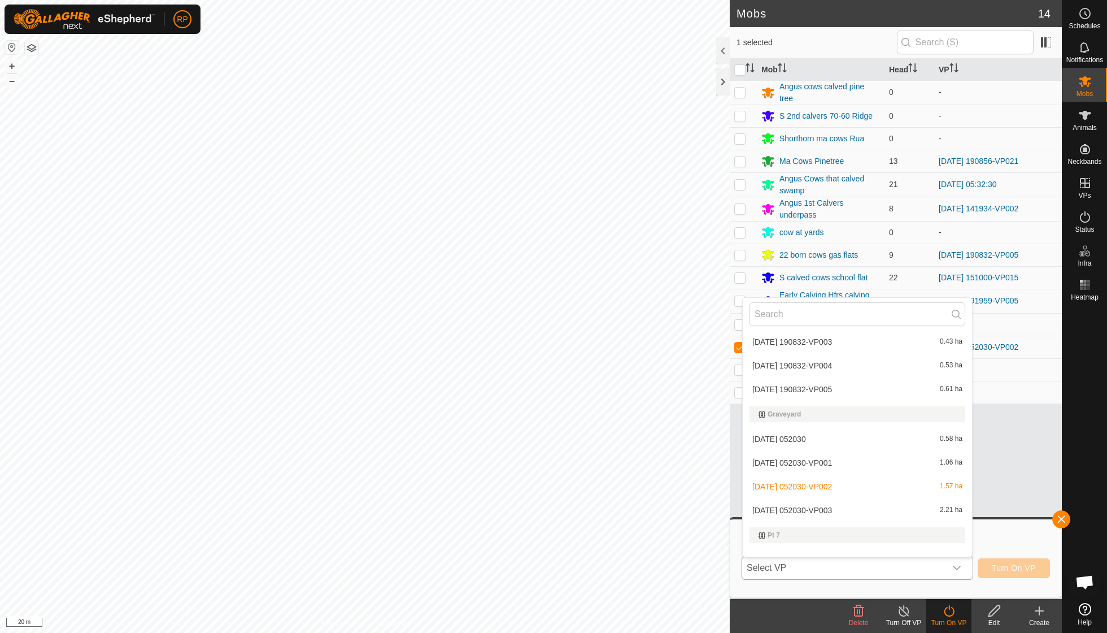
scroll to position [367, 0]
click at [850, 497] on li "[DATE] 052030-VP003 2.21 ha" at bounding box center [857, 506] width 229 height 23
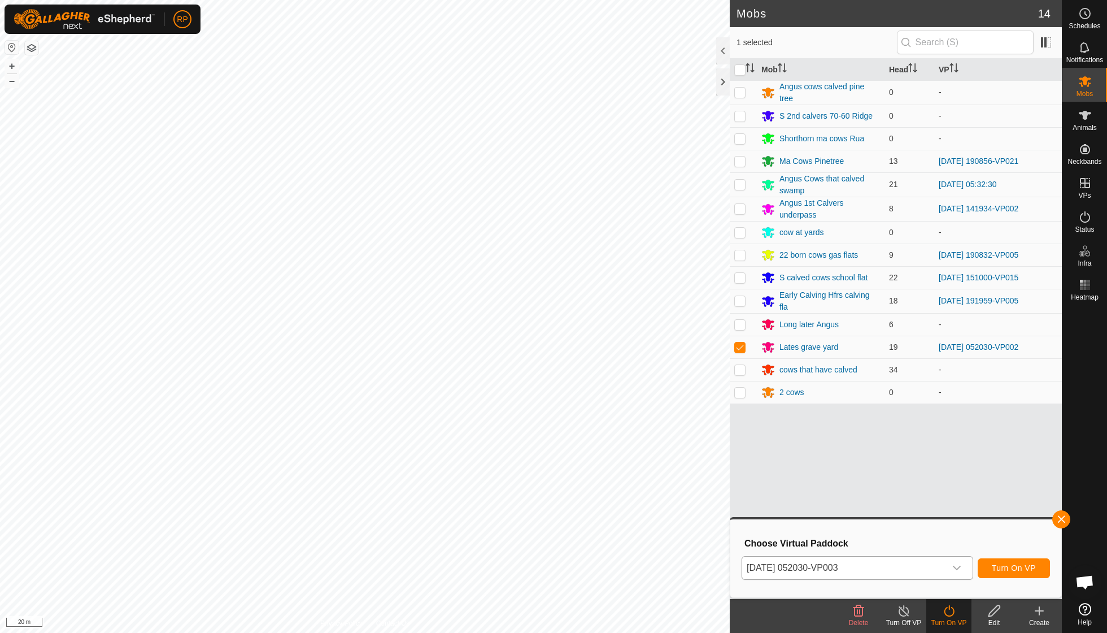
click at [1006, 566] on span "Turn On VP" at bounding box center [1014, 567] width 44 height 9
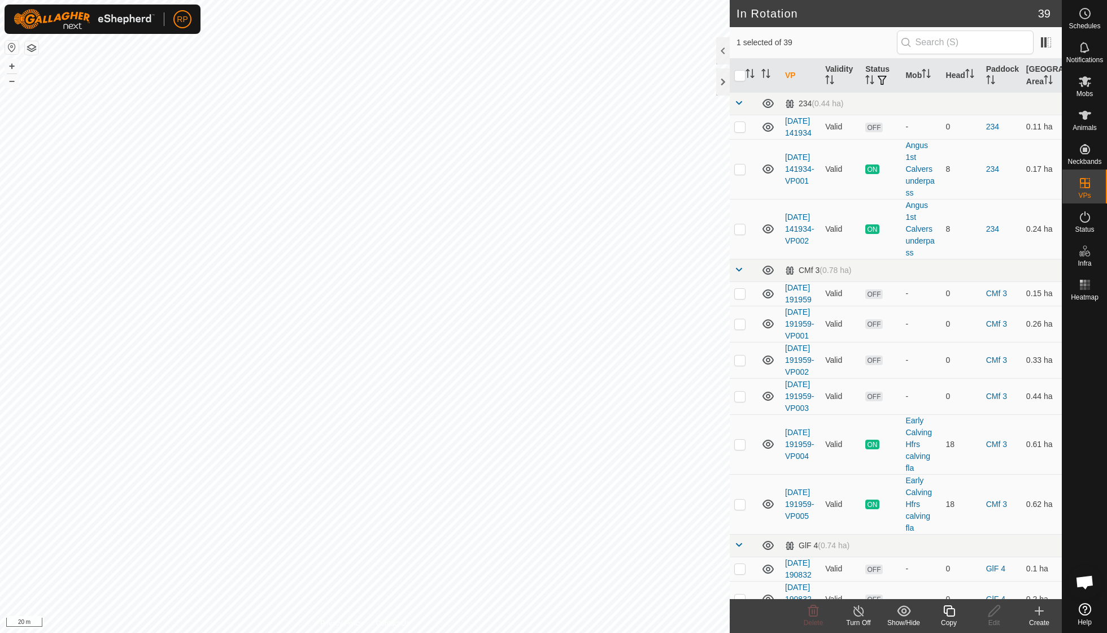
click at [955, 610] on icon at bounding box center [948, 610] width 11 height 11
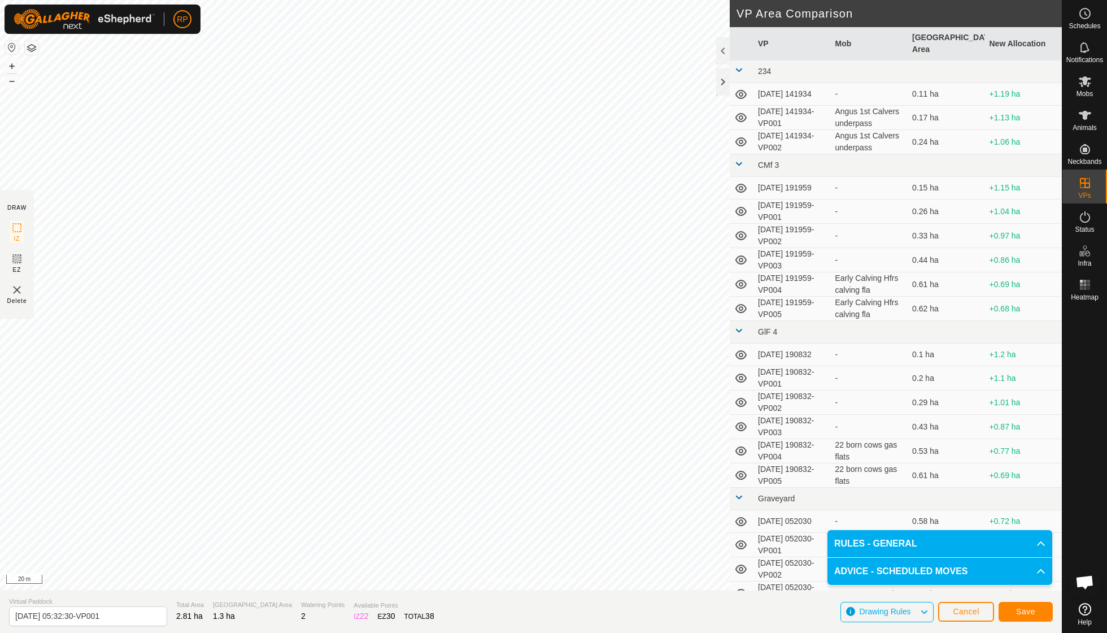
click at [1031, 608] on span "Save" at bounding box center [1025, 611] width 19 height 9
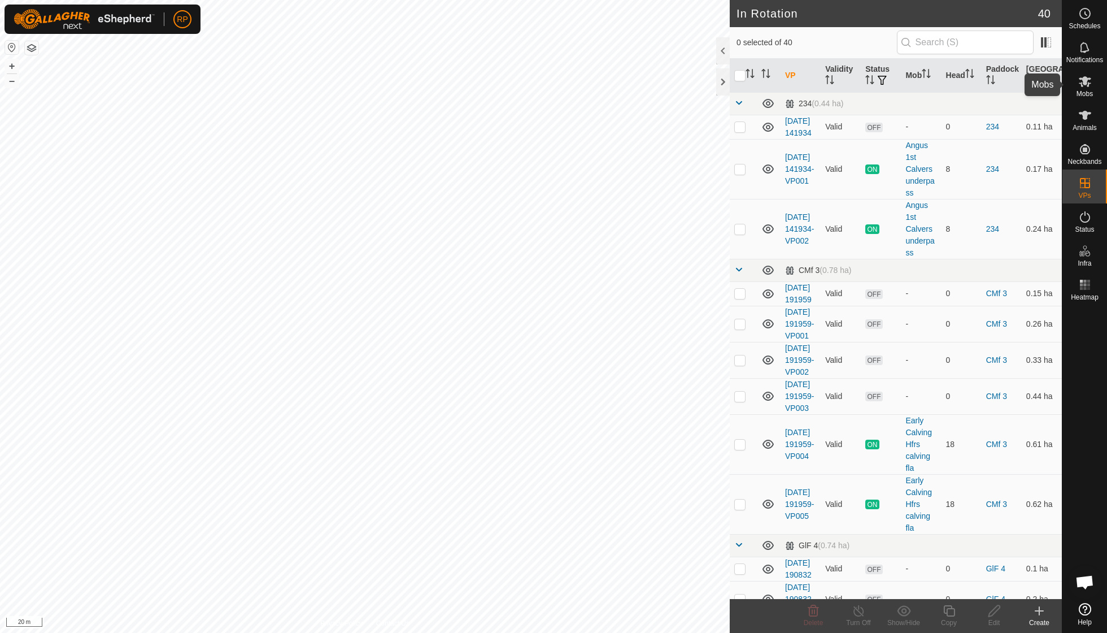
click at [1082, 90] on span "Mobs" at bounding box center [1085, 93] width 16 height 7
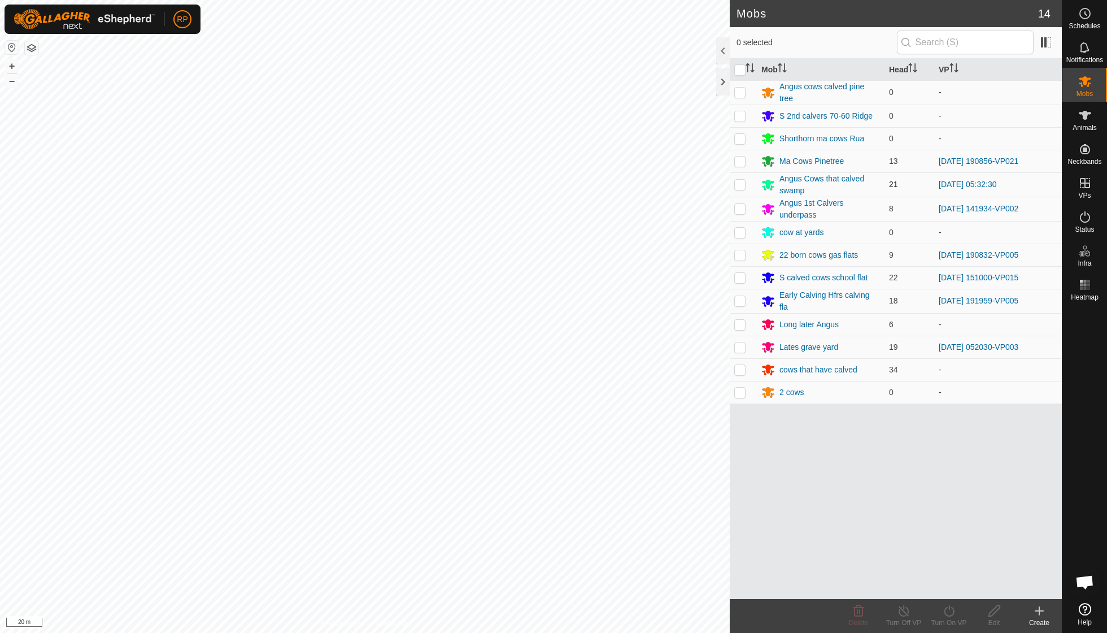
click at [740, 183] on p-checkbox at bounding box center [739, 184] width 11 height 9
checkbox input "true"
click at [948, 612] on icon at bounding box center [949, 611] width 14 height 14
click at [950, 591] on link "Now" at bounding box center [983, 585] width 112 height 23
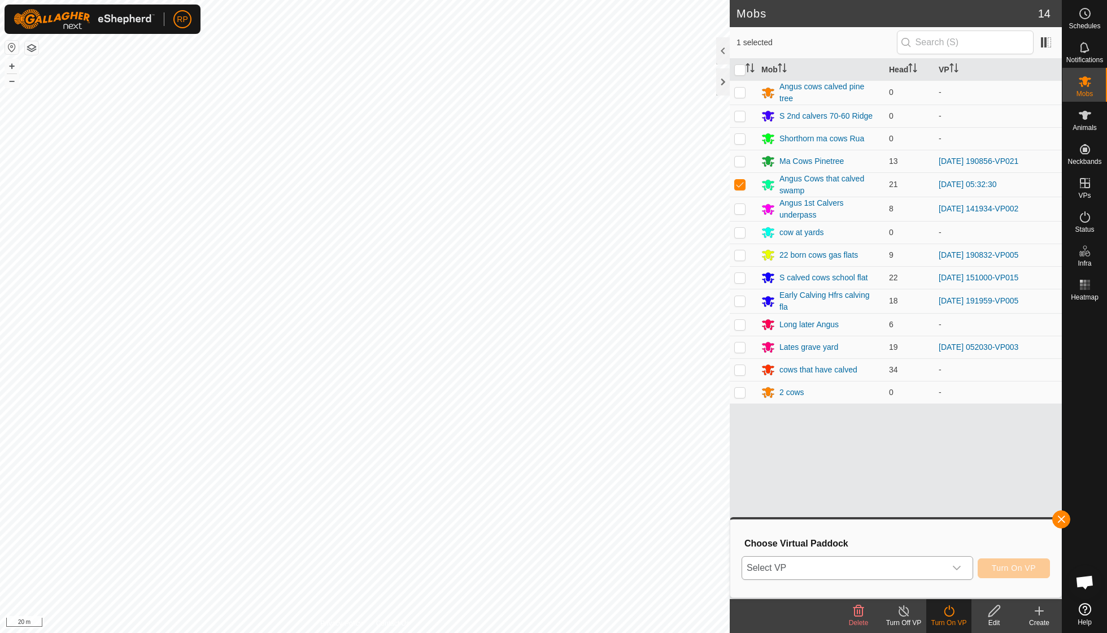
click at [959, 565] on icon "dropdown trigger" at bounding box center [957, 567] width 8 height 5
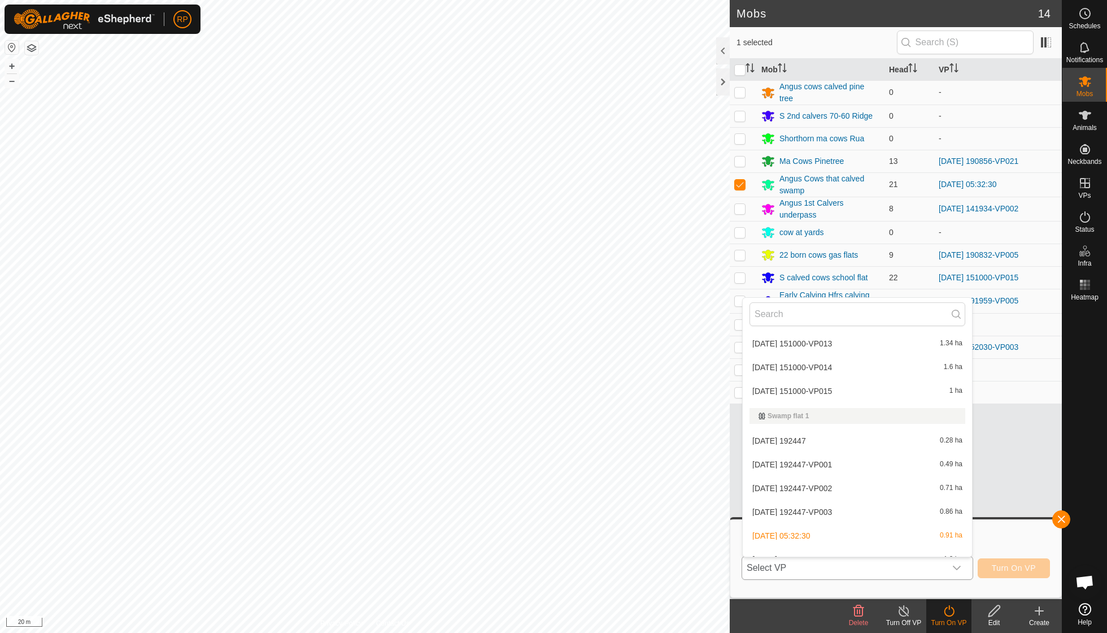
scroll to position [915, 0]
click at [850, 549] on li "[DATE] 05:32:30-VP001 1.3 ha" at bounding box center [857, 560] width 229 height 23
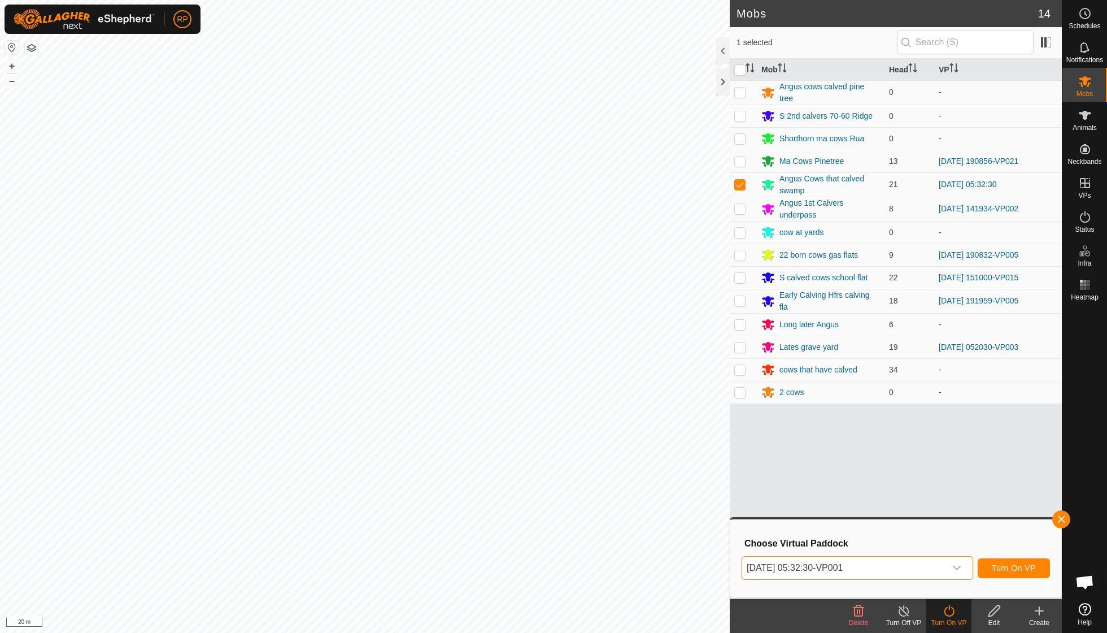
click at [1001, 567] on span "Turn On VP" at bounding box center [1014, 567] width 44 height 9
